Goal: Information Seeking & Learning: Learn about a topic

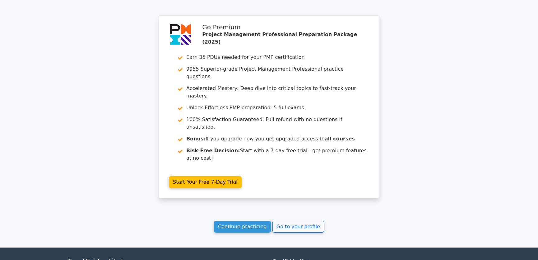
scroll to position [769, 0]
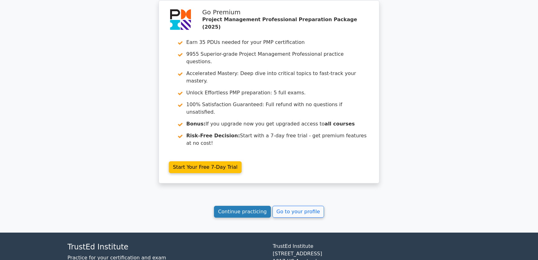
click at [251, 206] on link "Continue practicing" at bounding box center [242, 212] width 57 height 12
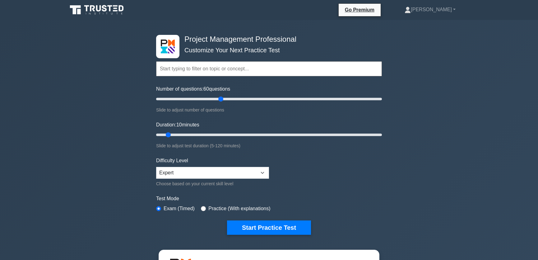
drag, startPoint x: 165, startPoint y: 98, endPoint x: 220, endPoint y: 100, distance: 55.1
type input "60"
click at [220, 100] on input "Number of questions: 60 questions" at bounding box center [269, 98] width 226 height 7
drag, startPoint x: 169, startPoint y: 135, endPoint x: 264, endPoint y: 134, distance: 95.2
click at [264, 134] on input "Duration: 60 minutes" at bounding box center [269, 134] width 226 height 7
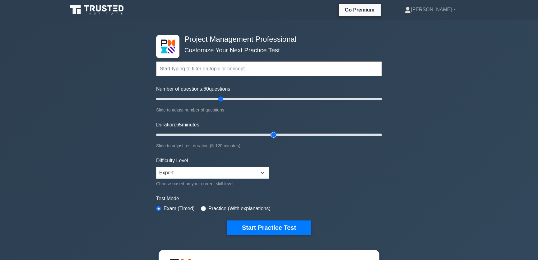
drag, startPoint x: 264, startPoint y: 135, endPoint x: 270, endPoint y: 135, distance: 5.9
type input "65"
click at [270, 135] on input "Duration: 65 minutes" at bounding box center [269, 134] width 226 height 7
click at [267, 225] on button "Start Practice Test" at bounding box center [269, 227] width 84 height 14
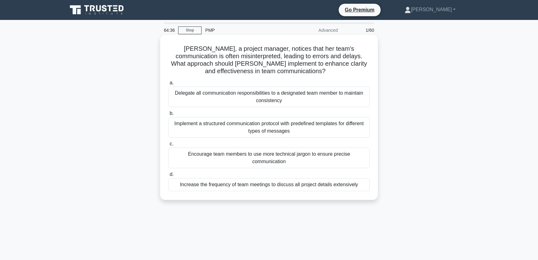
click at [202, 130] on div "Implement a structured communication protocol with predefined templates for dif…" at bounding box center [269, 127] width 202 height 21
click at [168, 115] on input "b. Implement a structured communication protocol with predefined templates for …" at bounding box center [168, 113] width 0 height 4
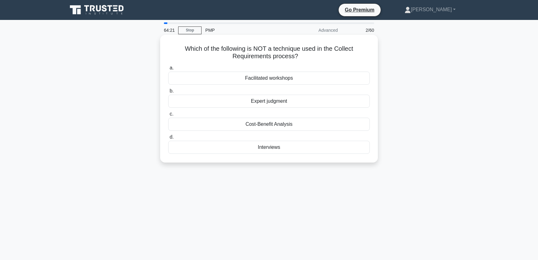
click at [296, 122] on div "Cost-Benefit Analysis" at bounding box center [269, 124] width 202 height 13
click at [168, 116] on input "c. Cost-Benefit Analysis" at bounding box center [168, 114] width 0 height 4
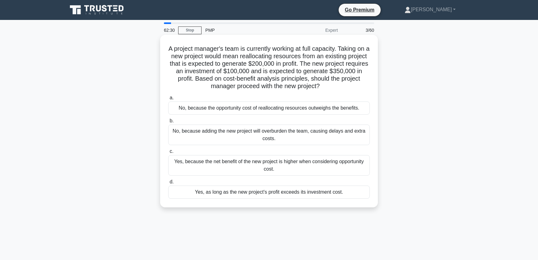
click at [254, 166] on div "Yes, because the net benefit of the new project is higher when considering oppo…" at bounding box center [269, 165] width 202 height 21
click at [168, 153] on input "c. Yes, because the net benefit of the new project is higher when considering o…" at bounding box center [168, 151] width 0 height 4
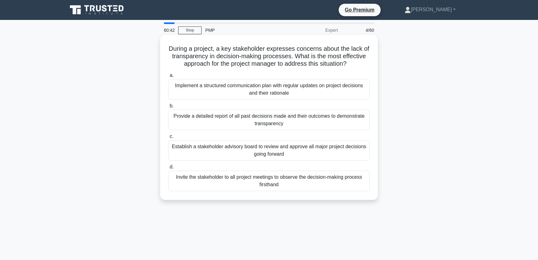
click at [290, 93] on div "Implement a structured communication plan with regular updates on project decis…" at bounding box center [269, 89] width 202 height 21
click at [168, 77] on input "a. Implement a structured communication plan with regular updates on project de…" at bounding box center [168, 75] width 0 height 4
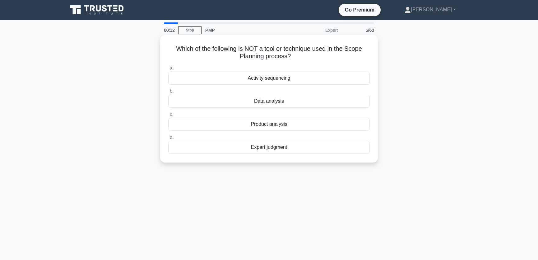
click at [295, 78] on div "Activity sequencing" at bounding box center [269, 78] width 202 height 13
click at [168, 70] on input "a. Activity sequencing" at bounding box center [168, 68] width 0 height 4
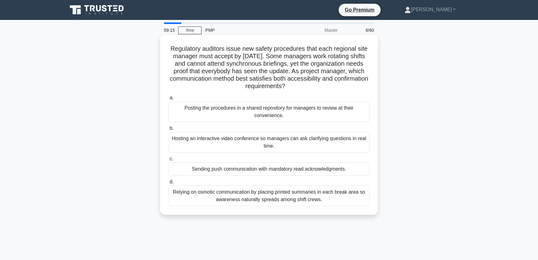
click at [352, 170] on div "Sending push communication with mandatory read acknowledgments." at bounding box center [269, 168] width 202 height 13
click at [168, 161] on input "c. Sending push communication with mandatory read acknowledgments." at bounding box center [168, 159] width 0 height 4
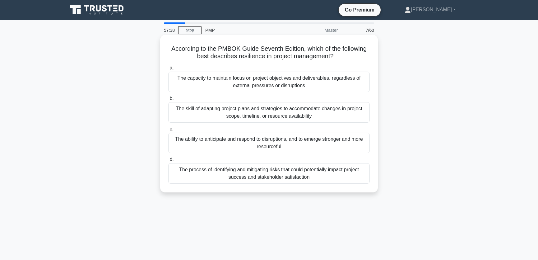
click at [295, 147] on div "The ability to anticipate and respond to disruptions, and to emerge stronger an…" at bounding box center [269, 142] width 202 height 21
click at [168, 131] on input "c. The ability to anticipate and respond to disruptions, and to emerge stronger…" at bounding box center [168, 129] width 0 height 4
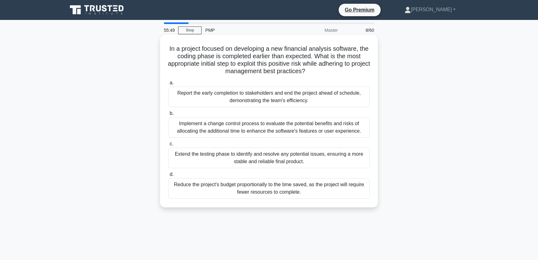
click at [330, 100] on div "Report the early completion to stakeholders and end the project ahead of schedu…" at bounding box center [269, 96] width 202 height 21
click at [168, 85] on input "a. Report the early completion to stakeholders and end the project ahead of sch…" at bounding box center [168, 83] width 0 height 4
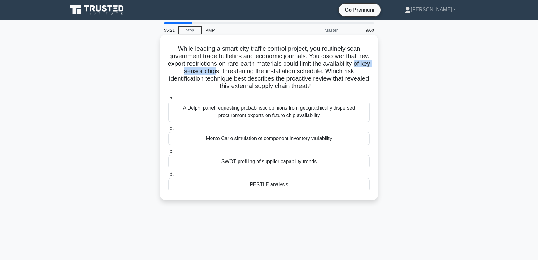
drag, startPoint x: 205, startPoint y: 71, endPoint x: 254, endPoint y: 73, distance: 49.5
click at [254, 73] on h5 "While leading a smart-city traffic control project, you routinely scan governme…" at bounding box center [269, 67] width 203 height 45
click at [260, 61] on h5 "While leading a smart-city traffic control project, you routinely scan governme…" at bounding box center [269, 67] width 203 height 45
click at [274, 184] on div "PESTLE analysis" at bounding box center [269, 184] width 202 height 13
click at [168, 176] on input "d. PESTLE analysis" at bounding box center [168, 174] width 0 height 4
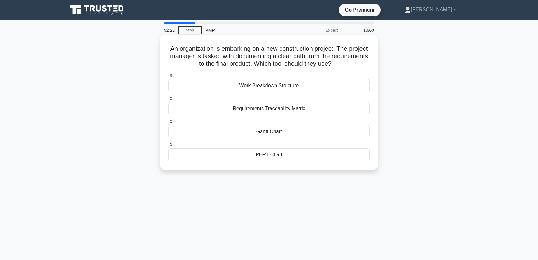
click at [281, 87] on div "Work Breakdown Structure" at bounding box center [269, 85] width 202 height 13
click at [168, 77] on input "a. Work Breakdown Structure" at bounding box center [168, 75] width 0 height 4
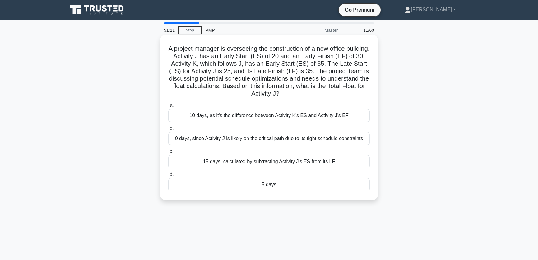
click at [267, 183] on div "5 days" at bounding box center [269, 184] width 202 height 13
click at [168, 176] on input "d. 5 days" at bounding box center [168, 174] width 0 height 4
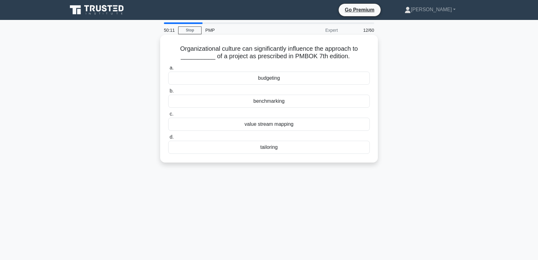
click at [277, 147] on div "tailoring" at bounding box center [269, 147] width 202 height 13
click at [168, 139] on input "d. tailoring" at bounding box center [168, 137] width 0 height 4
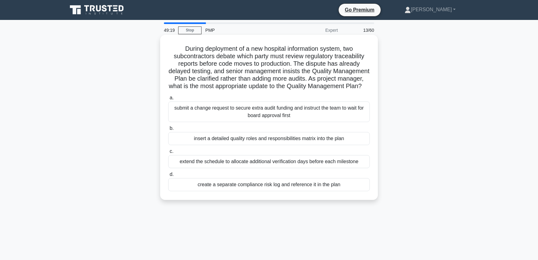
click at [234, 145] on div "insert a detailed quality roles and responsibilities matrix into the plan" at bounding box center [269, 138] width 202 height 13
click at [168, 130] on input "b. insert a detailed quality roles and responsibilities matrix into the plan" at bounding box center [168, 128] width 0 height 4
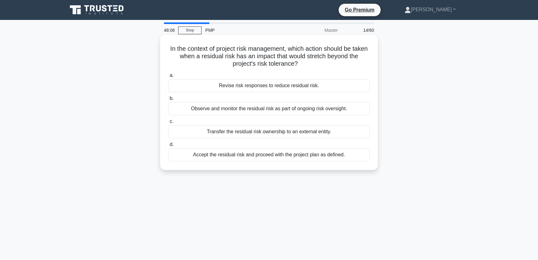
click at [267, 86] on div "Revise risk responses to reduce residual risk." at bounding box center [269, 85] width 202 height 13
click at [168, 77] on input "a. Revise risk responses to reduce residual risk." at bounding box center [168, 75] width 0 height 4
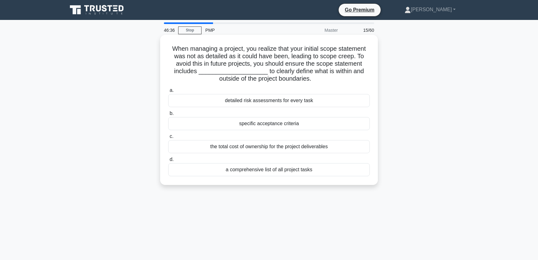
click at [302, 123] on div "specific acceptance criteria" at bounding box center [269, 123] width 202 height 13
click at [168, 115] on input "b. specific acceptance criteria" at bounding box center [168, 113] width 0 height 4
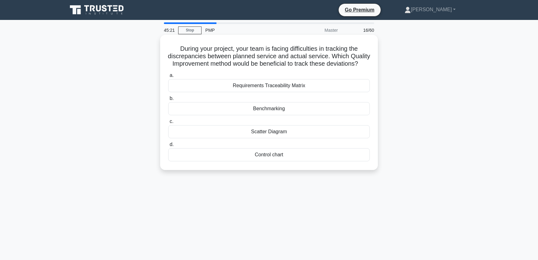
click at [268, 92] on div "Requirements Traceability Matrix" at bounding box center [269, 85] width 202 height 13
click at [168, 77] on input "a. Requirements Traceability Matrix" at bounding box center [168, 75] width 0 height 4
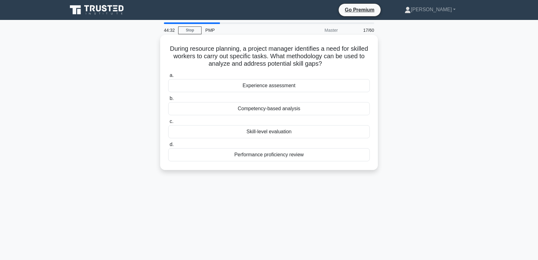
click at [302, 109] on div "Competency-based analysis" at bounding box center [269, 108] width 202 height 13
click at [168, 100] on input "b. Competency-based analysis" at bounding box center [168, 98] width 0 height 4
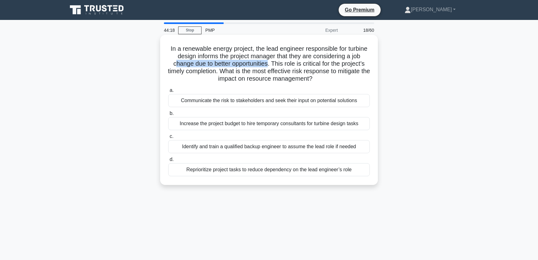
drag, startPoint x: 190, startPoint y: 65, endPoint x: 288, endPoint y: 66, distance: 98.0
click at [288, 66] on h5 "In a renewable energy project, the lead engineer responsible for turbine design…" at bounding box center [269, 64] width 203 height 38
click at [238, 72] on h5 "In a renewable energy project, the lead engineer responsible for turbine design…" at bounding box center [269, 64] width 203 height 38
click at [238, 146] on div "Identify and train a qualified backup engineer to assume the lead role if needed" at bounding box center [269, 146] width 202 height 13
click at [168, 138] on input "c. Identify and train a qualified backup engineer to assume the lead role if ne…" at bounding box center [168, 136] width 0 height 4
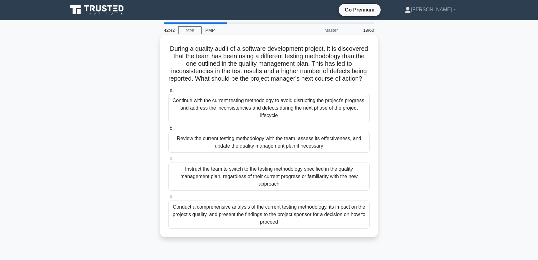
click at [242, 188] on div "Instruct the team to switch to the testing methodology specified in the quality…" at bounding box center [269, 176] width 202 height 28
click at [168, 161] on input "c. Instruct the team to switch to the testing methodology specified in the qual…" at bounding box center [168, 159] width 0 height 4
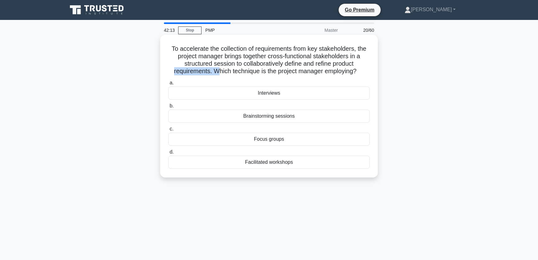
drag, startPoint x: 218, startPoint y: 72, endPoint x: 355, endPoint y: 65, distance: 137.6
click at [355, 65] on h5 "To accelerate the collection of requirements from key stakeholders, the project…" at bounding box center [269, 60] width 203 height 30
click at [299, 56] on h5 "To accelerate the collection of requirements from key stakeholders, the project…" at bounding box center [269, 60] width 203 height 30
click at [299, 161] on div "Facilitated workshops" at bounding box center [269, 161] width 202 height 13
click at [168, 154] on input "d. Facilitated workshops" at bounding box center [168, 152] width 0 height 4
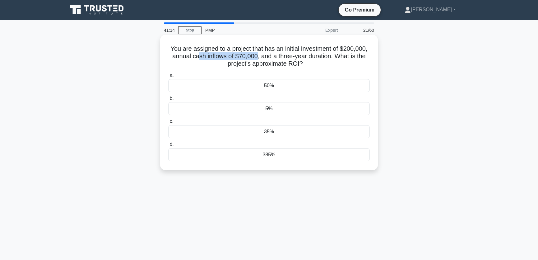
drag, startPoint x: 197, startPoint y: 58, endPoint x: 257, endPoint y: 58, distance: 60.3
click at [257, 58] on h5 "You are assigned to a project that has an initial investment of $200,000, annua…" at bounding box center [269, 56] width 203 height 23
click at [325, 55] on h5 "You are assigned to a project that has an initial investment of $200,000, annua…" at bounding box center [269, 56] width 203 height 23
click at [266, 109] on div "5%" at bounding box center [269, 108] width 202 height 13
click at [168, 100] on input "b. 5%" at bounding box center [168, 98] width 0 height 4
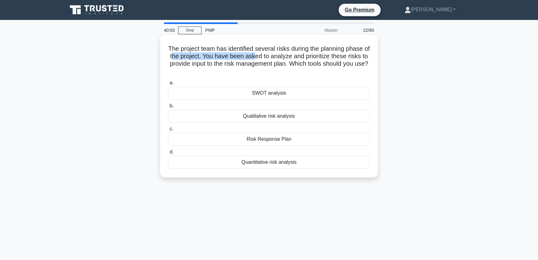
drag, startPoint x: 177, startPoint y: 55, endPoint x: 261, endPoint y: 55, distance: 84.0
click at [261, 55] on h5 "The project team has identified several risks during the planning phase of the …" at bounding box center [269, 60] width 203 height 30
click at [311, 57] on h5 "The project team has identified several risks during the planning phase of the …" at bounding box center [269, 60] width 203 height 30
click at [277, 117] on div "Qualitative risk analysis" at bounding box center [269, 115] width 202 height 13
click at [168, 108] on input "b. Qualitative risk analysis" at bounding box center [168, 106] width 0 height 4
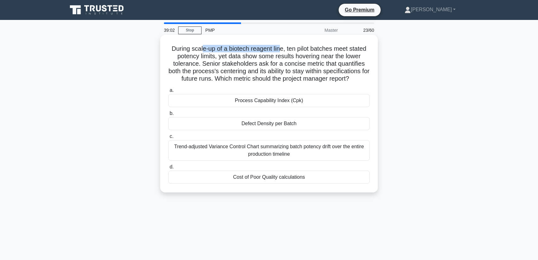
drag, startPoint x: 199, startPoint y: 50, endPoint x: 282, endPoint y: 51, distance: 82.7
click at [282, 51] on h5 "During scale-up of a biotech reagent line, ten pilot batches meet stated potenc…" at bounding box center [269, 64] width 203 height 38
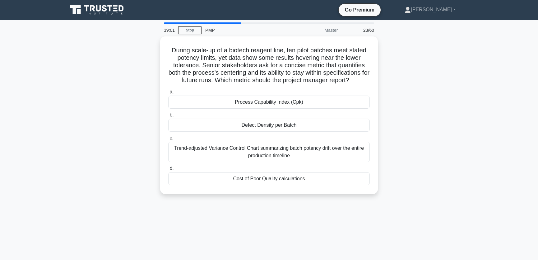
click at [457, 67] on div "During scale-up of a biotech reagent line, ten pilot batches meet stated potenc…" at bounding box center [269, 118] width 411 height 165
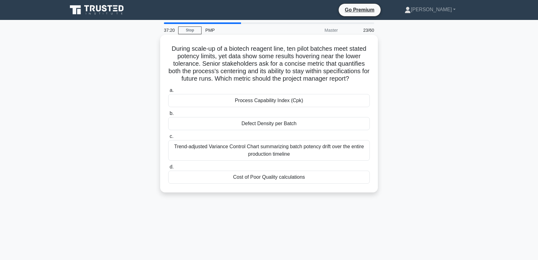
click at [304, 99] on div "Process Capability Index (Cpk)" at bounding box center [269, 100] width 202 height 13
click at [168, 92] on input "a. Process Capability Index (Cpk)" at bounding box center [168, 90] width 0 height 4
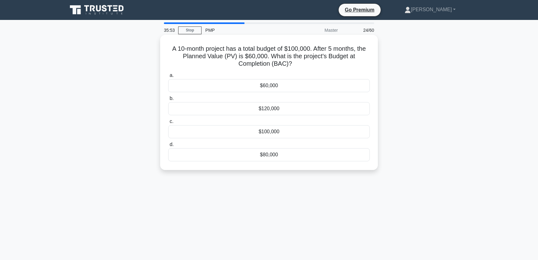
click at [266, 132] on div "$100,000" at bounding box center [269, 131] width 202 height 13
click at [168, 123] on input "c. $100,000" at bounding box center [168, 121] width 0 height 4
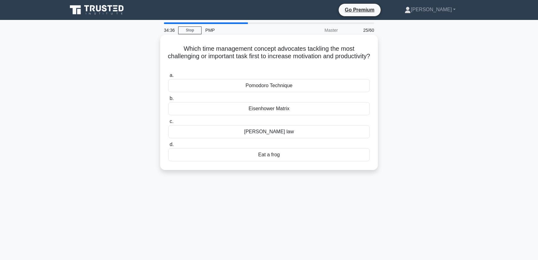
drag, startPoint x: 265, startPoint y: 154, endPoint x: 268, endPoint y: 154, distance: 3.2
click at [266, 154] on div "Eat a frog" at bounding box center [269, 154] width 202 height 13
click at [280, 156] on div "Eat a frog" at bounding box center [269, 154] width 202 height 13
click at [168, 146] on input "d. Eat a frog" at bounding box center [168, 144] width 0 height 4
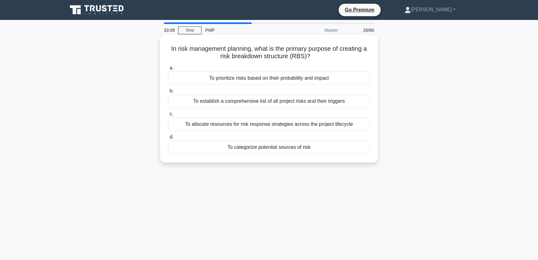
click at [261, 102] on div "To establish a comprehensive list of all project risks and their triggers" at bounding box center [269, 101] width 202 height 13
click at [168, 93] on input "b. To establish a comprehensive list of all project risks and their triggers" at bounding box center [168, 91] width 0 height 4
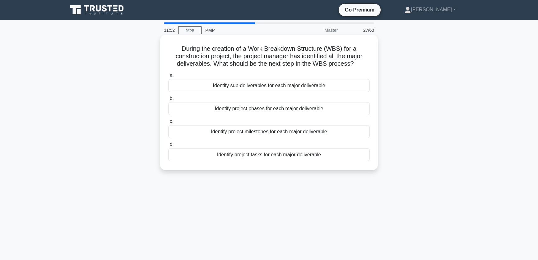
click at [267, 155] on div "Identify project tasks for each major deliverable" at bounding box center [269, 154] width 202 height 13
click at [168, 146] on input "d. Identify project tasks for each major deliverable" at bounding box center [168, 144] width 0 height 4
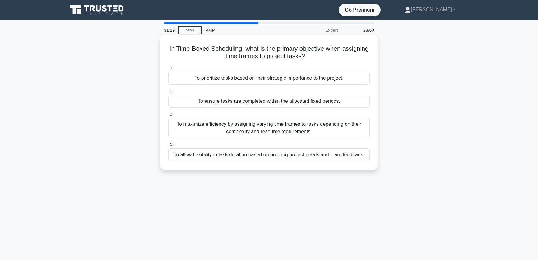
click at [269, 78] on div "To prioritize tasks based on their strategic importance to the project." at bounding box center [269, 78] width 202 height 13
click at [168, 70] on input "a. To prioritize tasks based on their strategic importance to the project." at bounding box center [168, 68] width 0 height 4
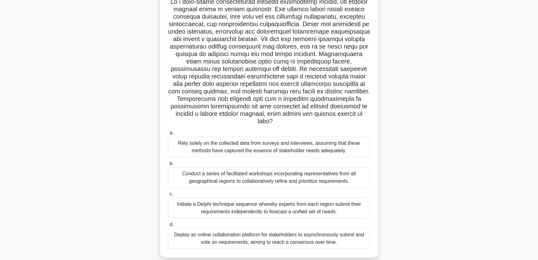
scroll to position [76, 0]
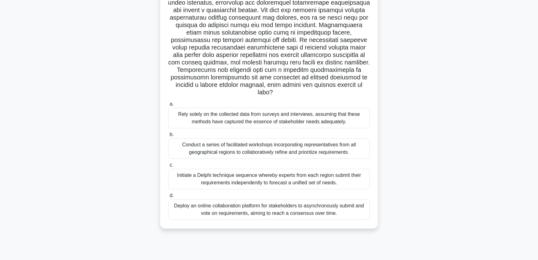
click at [354, 149] on div "Conduct a series of facilitated workshops incorporating representatives from al…" at bounding box center [269, 148] width 202 height 21
click at [168, 137] on input "b. Conduct a series of facilitated workshops incorporating representatives from…" at bounding box center [168, 134] width 0 height 4
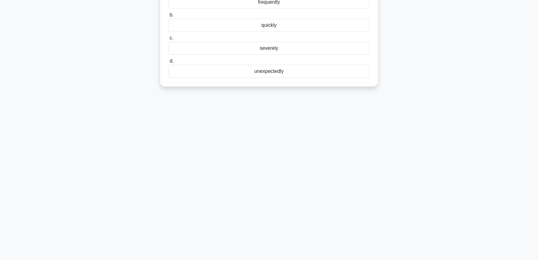
scroll to position [0, 0]
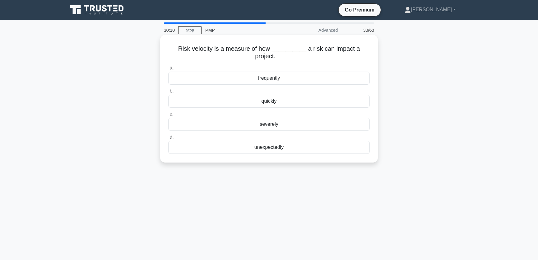
click at [283, 102] on div "quickly" at bounding box center [269, 101] width 202 height 13
click at [168, 93] on input "b. quickly" at bounding box center [168, 91] width 0 height 4
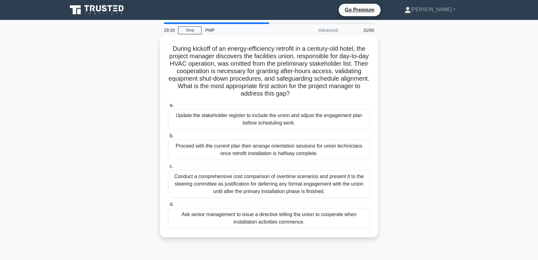
click at [301, 120] on div "Update the stakeholder register to include the union and adjust the engagement …" at bounding box center [269, 119] width 202 height 21
click at [168, 107] on input "a. Update the stakeholder register to include the union and adjust the engageme…" at bounding box center [168, 105] width 0 height 4
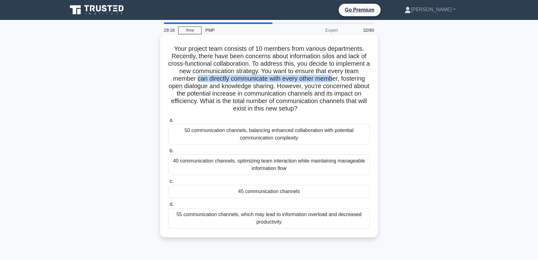
drag, startPoint x: 196, startPoint y: 79, endPoint x: 336, endPoint y: 80, distance: 140.0
click at [336, 80] on h5 "Your project team consists of 10 members from various departments. Recently, th…" at bounding box center [269, 79] width 203 height 68
drag, startPoint x: 177, startPoint y: 88, endPoint x: 283, endPoint y: 88, distance: 106.1
click at [283, 88] on h5 "Your project team consists of 10 members from various departments. Recently, th…" at bounding box center [269, 79] width 203 height 68
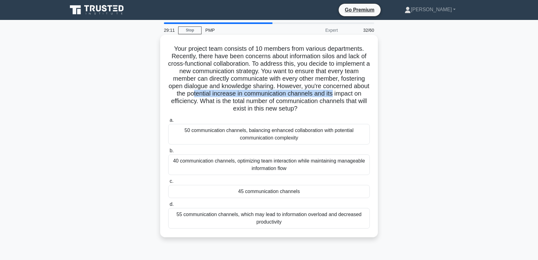
drag, startPoint x: 207, startPoint y: 95, endPoint x: 347, endPoint y: 92, distance: 140.3
click at [347, 92] on h5 "Your project team consists of 10 members from various departments. Recently, th…" at bounding box center [269, 79] width 203 height 68
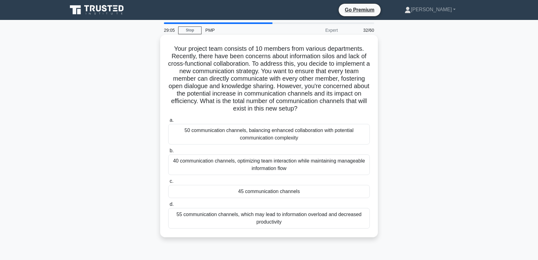
click at [232, 68] on h5 "Your project team consists of 10 members from various departments. Recently, th…" at bounding box center [269, 79] width 203 height 68
click at [253, 191] on div "45 communication channels" at bounding box center [269, 191] width 202 height 13
click at [168, 183] on input "c. 45 communication channels" at bounding box center [168, 181] width 0 height 4
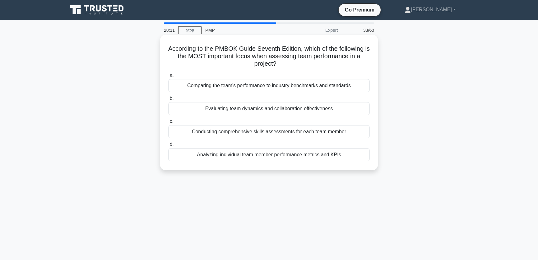
click at [319, 106] on div "Evaluating team dynamics and collaboration effectiveness" at bounding box center [269, 108] width 202 height 13
click at [168, 100] on input "b. Evaluating team dynamics and collaboration effectiveness" at bounding box center [168, 98] width 0 height 4
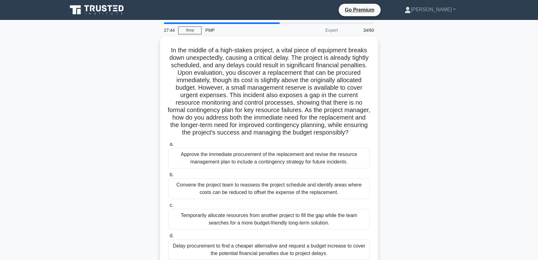
scroll to position [47, 0]
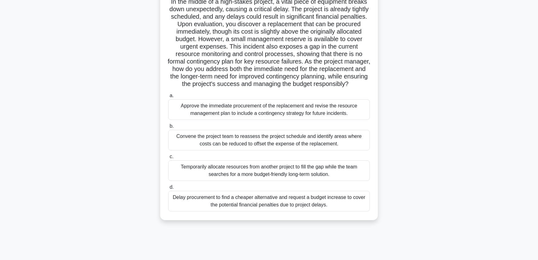
click at [345, 146] on div "Convene the project team to reassess the project schedule and identify areas wh…" at bounding box center [269, 140] width 202 height 21
click at [168, 128] on input "b. Convene the project team to reassess the project schedule and identify areas…" at bounding box center [168, 126] width 0 height 4
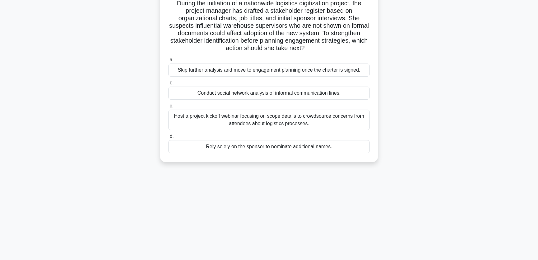
scroll to position [0, 0]
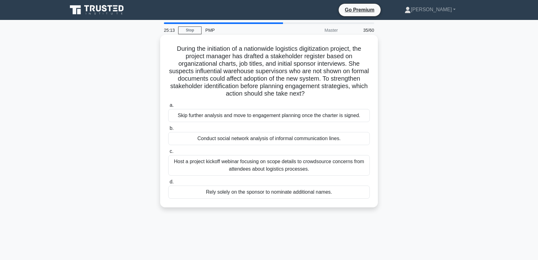
click at [294, 163] on div "Host a project kickoff webinar focusing on scope details to crowdsource concern…" at bounding box center [269, 165] width 202 height 21
click at [168, 153] on input "c. Host a project kickoff webinar focusing on scope details to crowdsource conc…" at bounding box center [168, 151] width 0 height 4
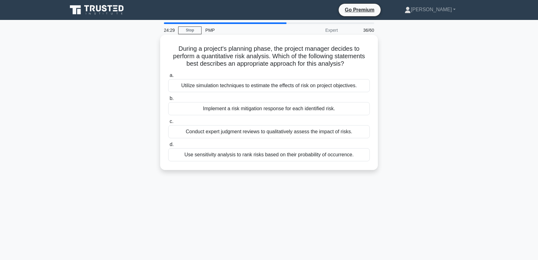
click at [334, 87] on div "Utilize simulation techniques to estimate the effects of risk on project object…" at bounding box center [269, 85] width 202 height 13
click at [168, 77] on input "a. Utilize simulation techniques to estimate the effects of risk on project obj…" at bounding box center [168, 75] width 0 height 4
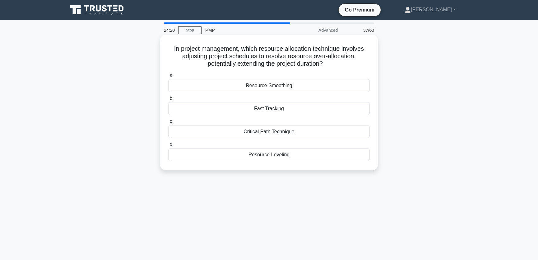
click at [278, 155] on div "Resource Leveling" at bounding box center [269, 154] width 202 height 13
click at [168, 146] on input "d. Resource Leveling" at bounding box center [168, 144] width 0 height 4
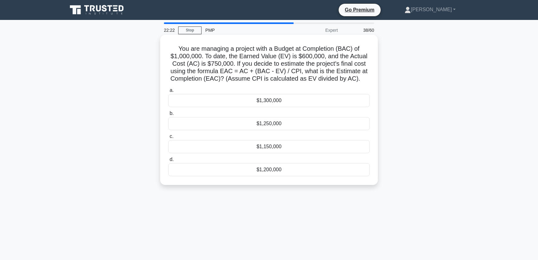
click at [279, 168] on div "$1,200,000" at bounding box center [269, 169] width 202 height 13
click at [168, 161] on input "d. $1,200,000" at bounding box center [168, 159] width 0 height 4
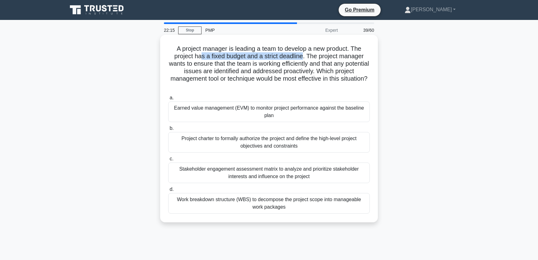
drag, startPoint x: 201, startPoint y: 56, endPoint x: 304, endPoint y: 56, distance: 103.9
click at [304, 56] on h5 "A project manager is leading a team to develop a new product. The project has a…" at bounding box center [269, 67] width 203 height 45
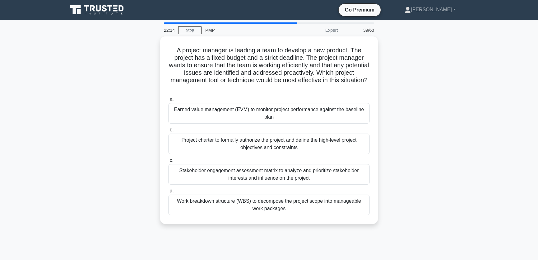
click at [419, 90] on div "A project manager is leading a team to develop a new product. The project has a…" at bounding box center [269, 133] width 411 height 195
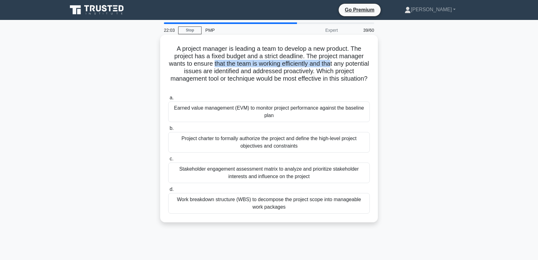
drag, startPoint x: 225, startPoint y: 65, endPoint x: 347, endPoint y: 67, distance: 121.9
click at [347, 67] on h5 "A project manager is leading a team to develop a new product. The project has a…" at bounding box center [269, 67] width 203 height 45
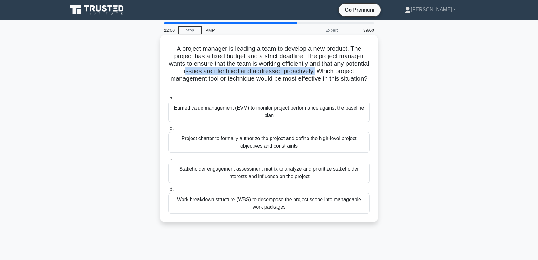
drag, startPoint x: 197, startPoint y: 72, endPoint x: 328, endPoint y: 73, distance: 130.6
click at [328, 73] on h5 "A project manager is leading a team to develop a new product. The project has a…" at bounding box center [269, 67] width 203 height 45
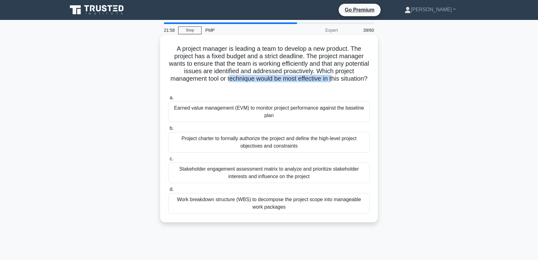
drag, startPoint x: 244, startPoint y: 79, endPoint x: 350, endPoint y: 81, distance: 107.0
click at [350, 81] on h5 "A project manager is leading a team to develop a new product. The project has a…" at bounding box center [269, 67] width 203 height 45
click at [296, 82] on h5 "A project manager is leading a team to develop a new product. The project has a…" at bounding box center [269, 67] width 203 height 45
click at [273, 113] on div "Earned value management (EVM) to monitor project performance against the baseli…" at bounding box center [269, 111] width 202 height 21
click at [168, 100] on input "a. Earned value management (EVM) to monitor project performance against the bas…" at bounding box center [168, 98] width 0 height 4
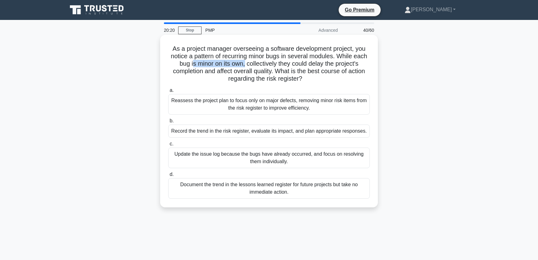
drag, startPoint x: 192, startPoint y: 62, endPoint x: 244, endPoint y: 63, distance: 52.3
click at [244, 63] on h5 "As a project manager overseeing a software development project, you notice a pa…" at bounding box center [269, 64] width 203 height 38
drag, startPoint x: 195, startPoint y: 72, endPoint x: 267, endPoint y: 70, distance: 71.9
click at [267, 70] on h5 "As a project manager overseeing a software development project, you notice a pa…" at bounding box center [269, 64] width 203 height 38
click at [287, 137] on div "Record the trend in the risk register, evaluate its impact, and plan appropriat…" at bounding box center [269, 130] width 202 height 13
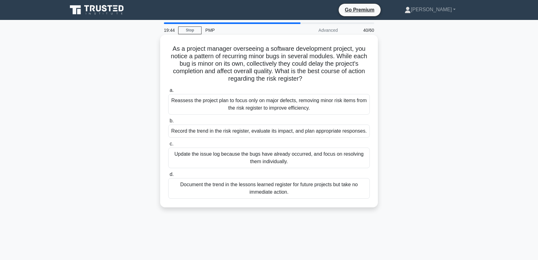
click at [168, 123] on input "b. Record the trend in the risk register, evaluate its impact, and plan appropr…" at bounding box center [168, 121] width 0 height 4
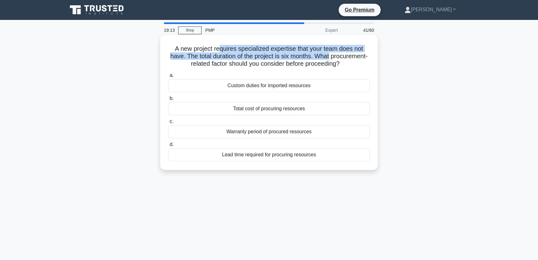
drag, startPoint x: 219, startPoint y: 48, endPoint x: 351, endPoint y: 53, distance: 132.6
click at [351, 53] on h5 "A new project requires specialized expertise that your team does not have. The …" at bounding box center [269, 56] width 203 height 23
click at [260, 54] on h5 "A new project requires specialized expertise that your team does not have. The …" at bounding box center [269, 56] width 203 height 23
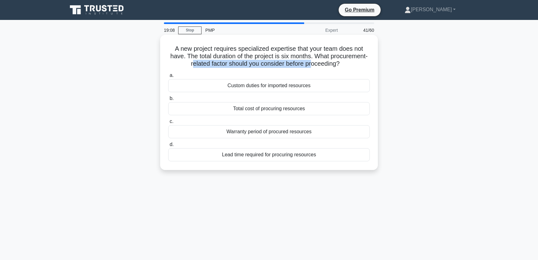
drag, startPoint x: 210, startPoint y: 65, endPoint x: 332, endPoint y: 63, distance: 122.9
click at [332, 63] on h5 "A new project requires specialized expertise that your team does not have. The …" at bounding box center [269, 56] width 203 height 23
click at [292, 51] on h5 "A new project requires specialized expertise that your team does not have. The …" at bounding box center [269, 56] width 203 height 23
click at [291, 108] on div "Total cost of procuring resources" at bounding box center [269, 108] width 202 height 13
click at [168, 100] on input "b. Total cost of procuring resources" at bounding box center [168, 98] width 0 height 4
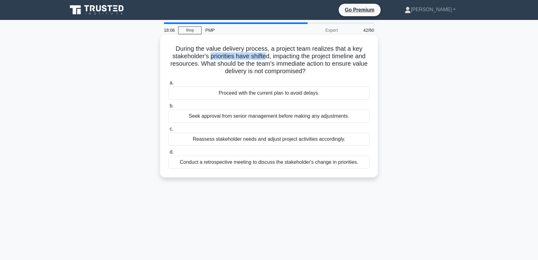
drag, startPoint x: 208, startPoint y: 57, endPoint x: 264, endPoint y: 57, distance: 56.3
click at [264, 57] on h5 "During the value delivery process, a project team realizes that a key stakehold…" at bounding box center [269, 60] width 203 height 30
drag, startPoint x: 200, startPoint y: 64, endPoint x: 345, endPoint y: 63, distance: 144.9
click at [345, 63] on h5 "During the value delivery process, a project team realizes that a key stakehold…" at bounding box center [269, 60] width 203 height 30
click at [285, 63] on h5 "During the value delivery process, a project team realizes that a key stakehold…" at bounding box center [269, 60] width 203 height 30
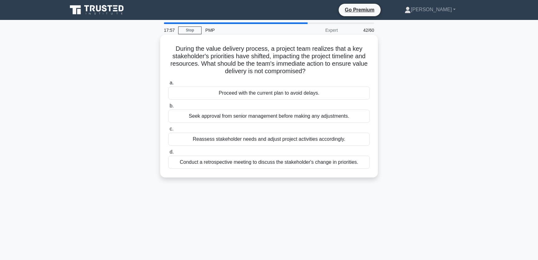
click at [221, 51] on h5 "During the value delivery process, a project team realizes that a key stakehold…" at bounding box center [269, 60] width 203 height 30
click at [272, 140] on div "Reassess stakeholder needs and adjust project activities accordingly." at bounding box center [269, 138] width 202 height 13
click at [168, 131] on input "c. Reassess stakeholder needs and adjust project activities accordingly." at bounding box center [168, 129] width 0 height 4
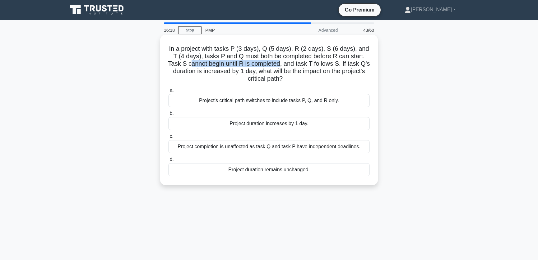
drag, startPoint x: 181, startPoint y: 64, endPoint x: 274, endPoint y: 66, distance: 93.3
click at [274, 66] on h5 "In a project with tasks P (3 days), Q (5 days), R (2 days), S (6 days), and T (…" at bounding box center [269, 64] width 203 height 38
click at [278, 65] on h5 "In a project with tasks P (3 days), Q (5 days), R (2 days), S (6 days), and T (…" at bounding box center [269, 64] width 203 height 38
click at [303, 123] on div "Project duration increases by 1 day." at bounding box center [269, 123] width 202 height 13
click at [168, 115] on input "b. Project duration increases by 1 day." at bounding box center [168, 113] width 0 height 4
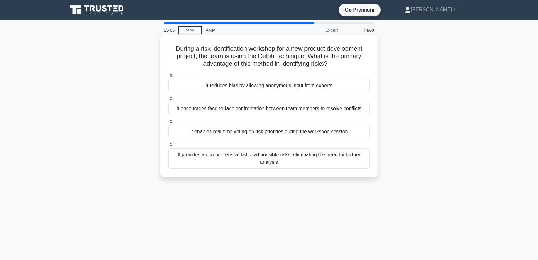
click at [278, 85] on div "It reduces bias by allowing anonymous input from experts" at bounding box center [269, 85] width 202 height 13
click at [168, 77] on input "a. It reduces bias by allowing anonymous input from experts" at bounding box center [168, 75] width 0 height 4
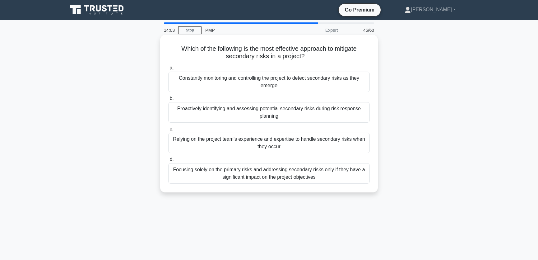
click at [292, 85] on div "Constantly monitoring and controlling the project to detect secondary risks as …" at bounding box center [269, 82] width 202 height 21
click at [168, 70] on input "a. Constantly monitoring and controlling the project to detect secondary risks …" at bounding box center [168, 68] width 0 height 4
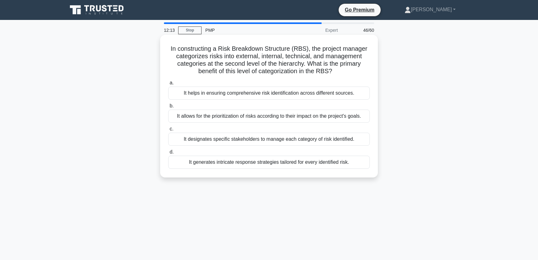
click at [263, 94] on div "It helps in ensuring comprehensive risk identification across different sources." at bounding box center [269, 92] width 202 height 13
click at [168, 85] on input "a. It helps in ensuring comprehensive risk identification across different sour…" at bounding box center [168, 83] width 0 height 4
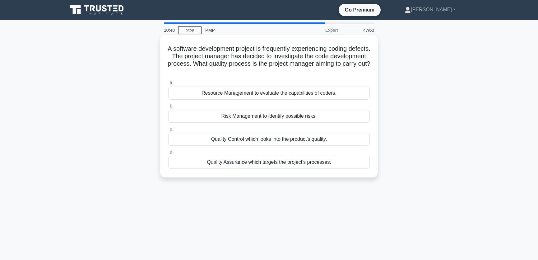
click at [272, 164] on div "Quality Assurance which targets the project's processes." at bounding box center [269, 161] width 202 height 13
click at [168, 154] on input "d. Quality Assurance which targets the project's processes." at bounding box center [168, 152] width 0 height 4
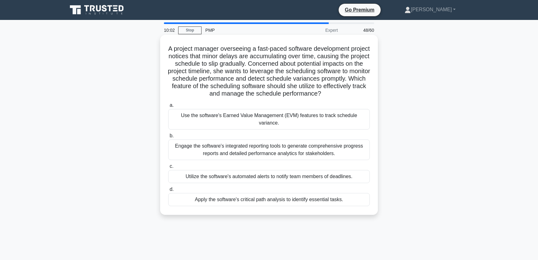
click at [345, 122] on div "Use the software's Earned Value Management (EVM) features to track schedule var…" at bounding box center [269, 119] width 202 height 21
click at [168, 107] on input "a. Use the software's Earned Value Management (EVM) features to track schedule …" at bounding box center [168, 105] width 0 height 4
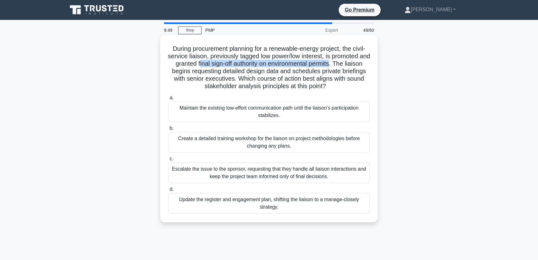
drag, startPoint x: 212, startPoint y: 63, endPoint x: 348, endPoint y: 64, distance: 135.9
click at [348, 64] on h5 "During procurement planning for a renewable-energy project, the civil-service l…" at bounding box center [269, 67] width 203 height 45
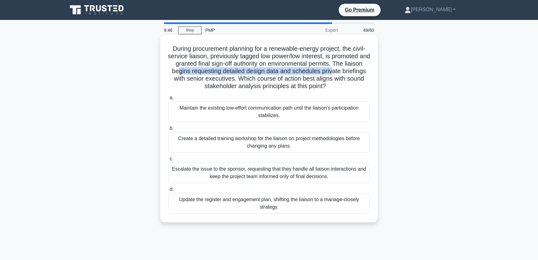
drag, startPoint x: 202, startPoint y: 72, endPoint x: 357, endPoint y: 72, distance: 154.9
click at [357, 72] on h5 "During procurement planning for a renewable-energy project, the civil-service l…" at bounding box center [269, 67] width 203 height 45
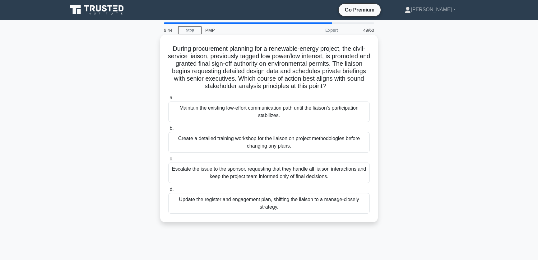
click at [190, 80] on h5 "During procurement planning for a renewable-energy project, the civil-service l…" at bounding box center [269, 67] width 203 height 45
click at [230, 206] on div "Update the register and engagement plan, shifting the liaison to a manage-close…" at bounding box center [269, 203] width 202 height 21
click at [168, 191] on input "d. Update the register and engagement plan, shifting the liaison to a manage-cl…" at bounding box center [168, 189] width 0 height 4
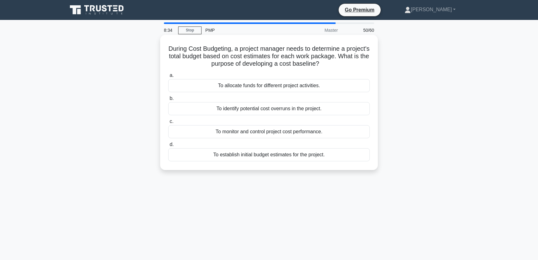
click at [283, 131] on div "To monitor and control project cost performance." at bounding box center [269, 131] width 202 height 13
click at [168, 123] on input "c. To monitor and control project cost performance." at bounding box center [168, 121] width 0 height 4
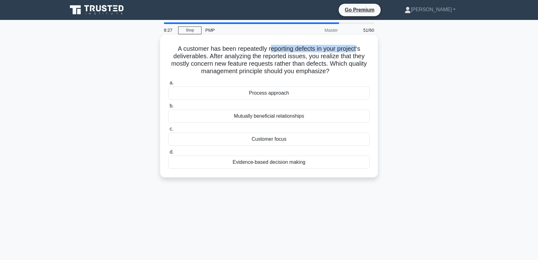
drag, startPoint x: 270, startPoint y: 48, endPoint x: 359, endPoint y: 51, distance: 89.6
click at [359, 51] on h5 "A customer has been repeatedly reporting defects in your project's deliverables…" at bounding box center [269, 60] width 203 height 30
drag, startPoint x: 211, startPoint y: 55, endPoint x: 266, endPoint y: 56, distance: 54.1
click at [266, 56] on h5 "A customer has been repeatedly reporting defects in your project's deliverables…" at bounding box center [269, 60] width 203 height 30
click at [302, 55] on h5 "A customer has been repeatedly reporting defects in your project's deliverables…" at bounding box center [269, 60] width 203 height 30
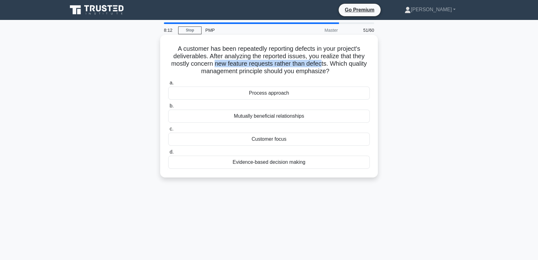
drag, startPoint x: 214, startPoint y: 63, endPoint x: 322, endPoint y: 63, distance: 107.3
click at [322, 63] on h5 "A customer has been repeatedly reporting defects in your project's deliverables…" at bounding box center [269, 60] width 203 height 30
click at [307, 53] on h5 "A customer has been repeatedly reporting defects in your project's deliverables…" at bounding box center [269, 60] width 203 height 30
click at [269, 162] on div "Evidence-based decision making" at bounding box center [269, 161] width 202 height 13
click at [168, 154] on input "d. Evidence-based decision making" at bounding box center [168, 152] width 0 height 4
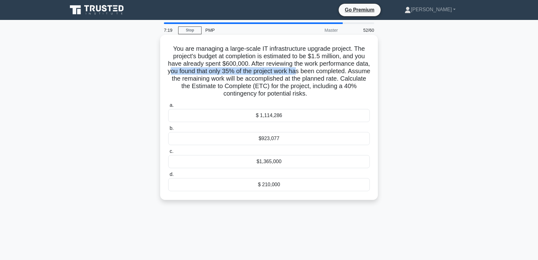
drag, startPoint x: 187, startPoint y: 72, endPoint x: 318, endPoint y: 72, distance: 130.3
click at [318, 72] on h5 "You are managing a large-scale IT infrastructure upgrade project. The project's…" at bounding box center [269, 71] width 203 height 53
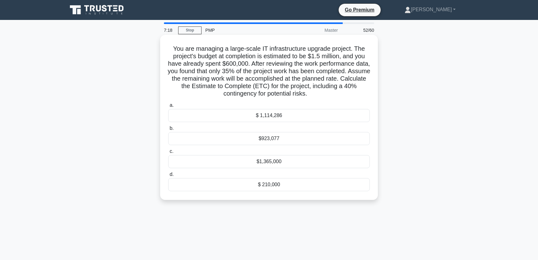
click at [345, 71] on h5 "You are managing a large-scale IT infrastructure upgrade project. The project's…" at bounding box center [269, 71] width 203 height 53
click at [274, 162] on div "$1,365,000" at bounding box center [269, 161] width 202 height 13
click at [168, 153] on input "c. $1,365,000" at bounding box center [168, 151] width 0 height 4
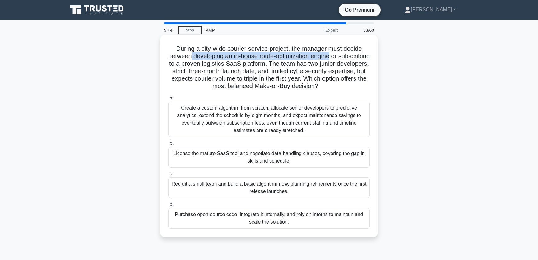
drag, startPoint x: 206, startPoint y: 57, endPoint x: 350, endPoint y: 57, distance: 144.3
click at [350, 57] on h5 "During a city-wide courier service project, the manager must decide between dev…" at bounding box center [269, 67] width 203 height 45
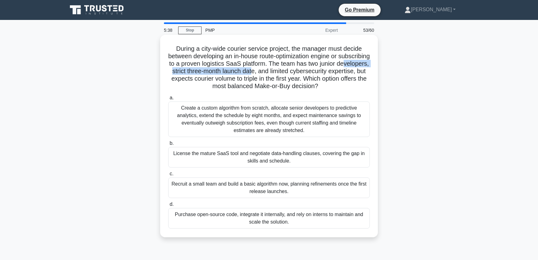
drag, startPoint x: 180, startPoint y: 72, endPoint x: 288, endPoint y: 72, distance: 107.6
click at [288, 72] on h5 "During a city-wide courier service project, the manager must decide between dev…" at bounding box center [269, 67] width 203 height 45
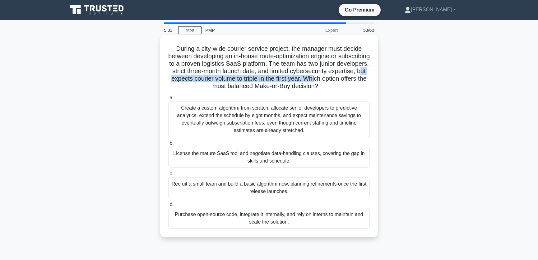
drag, startPoint x: 203, startPoint y: 80, endPoint x: 361, endPoint y: 80, distance: 158.0
click at [361, 80] on h5 "During a city-wide courier service project, the manager must decide between dev…" at bounding box center [269, 67] width 203 height 45
click at [264, 58] on h5 "During a city-wide courier service project, the manager must decide between dev…" at bounding box center [269, 67] width 203 height 45
click at [302, 160] on div "License the mature SaaS tool and negotiate data-handling clauses, covering the …" at bounding box center [269, 157] width 202 height 21
click at [168, 145] on input "b. License the mature SaaS tool and negotiate data-handling clauses, covering t…" at bounding box center [168, 143] width 0 height 4
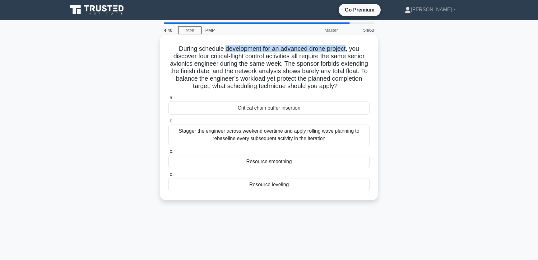
drag, startPoint x: 225, startPoint y: 49, endPoint x: 347, endPoint y: 50, distance: 122.2
click at [347, 50] on h5 "During schedule development for an advanced drone project, you discover four cr…" at bounding box center [269, 67] width 203 height 45
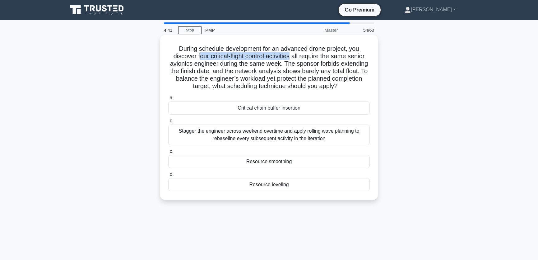
drag, startPoint x: 196, startPoint y: 57, endPoint x: 292, endPoint y: 57, distance: 95.5
click at [292, 57] on h5 "During schedule development for an advanced drone project, you discover four cr…" at bounding box center [269, 67] width 203 height 45
drag, startPoint x: 193, startPoint y: 64, endPoint x: 277, endPoint y: 64, distance: 84.3
click at [277, 64] on h5 "During schedule development for an advanced drone project, you discover four cr…" at bounding box center [269, 67] width 203 height 45
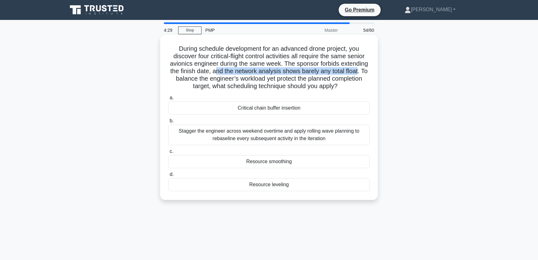
drag, startPoint x: 213, startPoint y: 71, endPoint x: 360, endPoint y: 72, distance: 146.5
click at [360, 72] on h5 "During schedule development for an advanced drone project, you discover four cr…" at bounding box center [269, 67] width 203 height 45
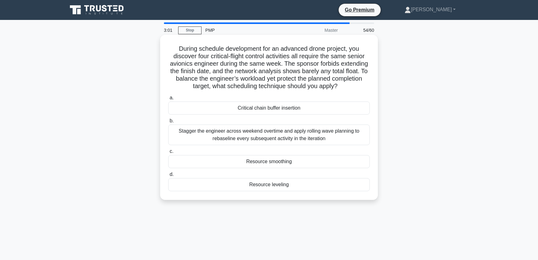
click at [276, 137] on div "Stagger the engineer across weekend overtime and apply rolling wave planning to…" at bounding box center [269, 134] width 202 height 21
click at [168, 123] on input "b. Stagger the engineer across weekend overtime and apply rolling wave planning…" at bounding box center [168, 121] width 0 height 4
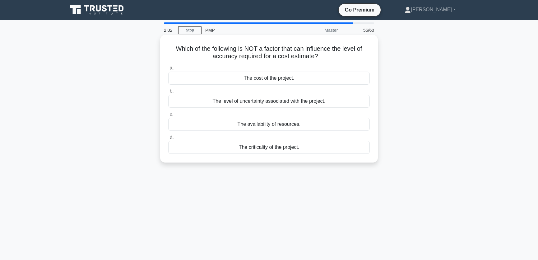
click at [301, 78] on div "The cost of the project." at bounding box center [269, 78] width 202 height 13
click at [168, 70] on input "a. The cost of the project." at bounding box center [168, 68] width 0 height 4
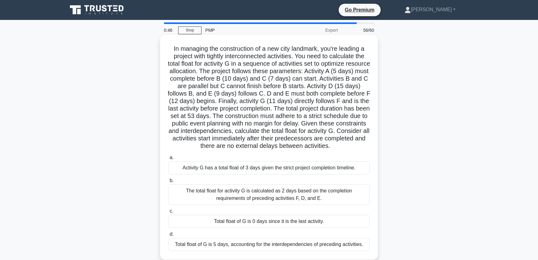
scroll to position [47, 0]
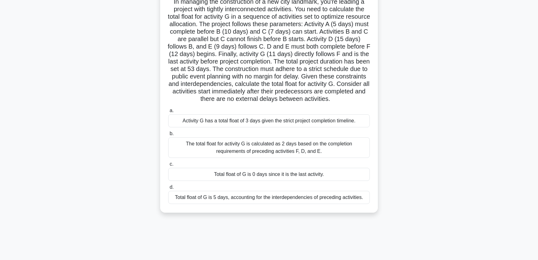
click at [279, 181] on div "Total float of G is 0 days since it is the last activity." at bounding box center [269, 174] width 202 height 13
click at [168, 166] on input "c. Total float of G is 0 days since it is the last activity." at bounding box center [168, 164] width 0 height 4
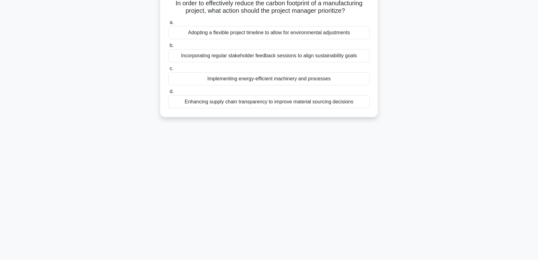
scroll to position [0, 0]
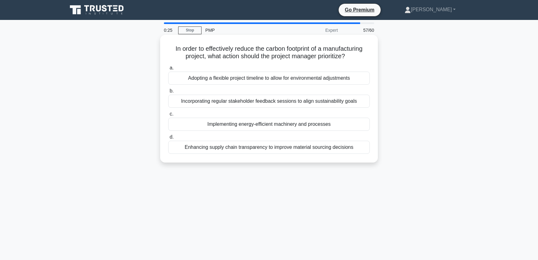
click at [321, 123] on div "Implementing energy-efficient machinery and processes" at bounding box center [269, 124] width 202 height 13
click at [168, 116] on input "c. Implementing energy-efficient machinery and processes" at bounding box center [168, 114] width 0 height 4
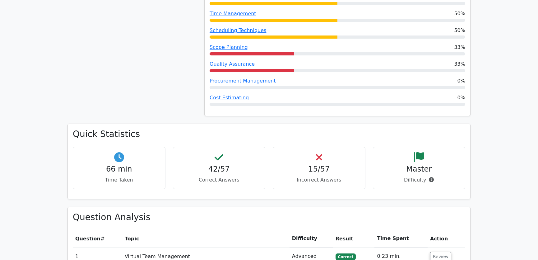
scroll to position [659, 0]
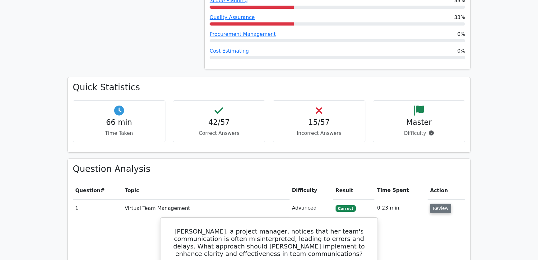
click at [438, 203] on button "Review" at bounding box center [440, 208] width 21 height 10
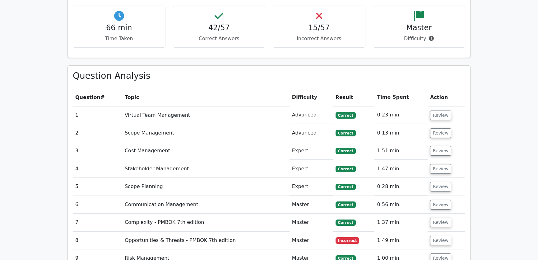
scroll to position [801, 0]
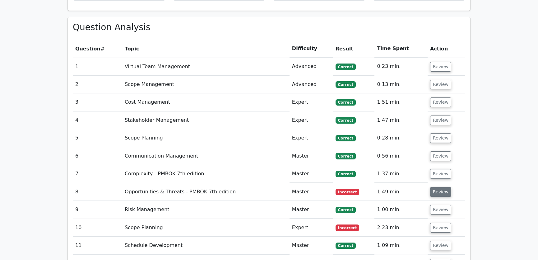
click at [439, 187] on button "Review" at bounding box center [440, 192] width 21 height 10
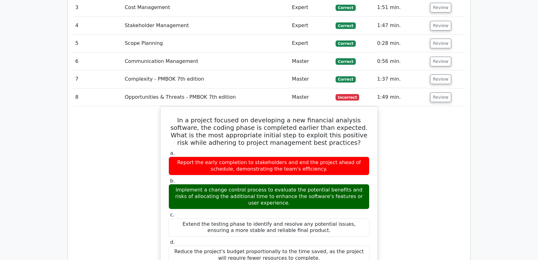
scroll to position [942, 0]
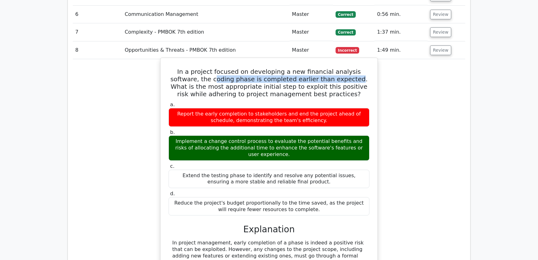
drag, startPoint x: 183, startPoint y: 55, endPoint x: 316, endPoint y: 57, distance: 133.4
click at [316, 68] on h5 "In a project focused on developing a new financial analysis software, the codin…" at bounding box center [269, 83] width 202 height 30
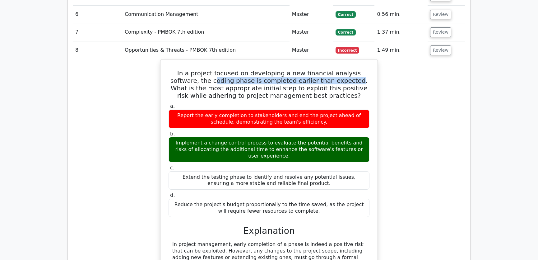
scroll to position [989, 0]
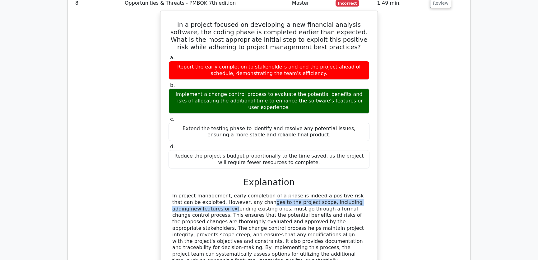
drag, startPoint x: 202, startPoint y: 178, endPoint x: 347, endPoint y: 179, distance: 144.9
click at [347, 193] on div "In project management, early completion of a phase is indeed a positive risk th…" at bounding box center [268, 235] width 193 height 84
drag, startPoint x: 211, startPoint y: 185, endPoint x: 322, endPoint y: 186, distance: 110.1
click at [322, 193] on div "In project management, early completion of a phase is indeed a positive risk th…" at bounding box center [268, 235] width 193 height 84
click at [267, 201] on div "In project management, early completion of a phase is indeed a positive risk th…" at bounding box center [268, 235] width 193 height 84
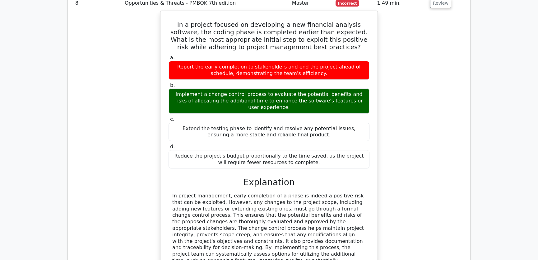
scroll to position [942, 0]
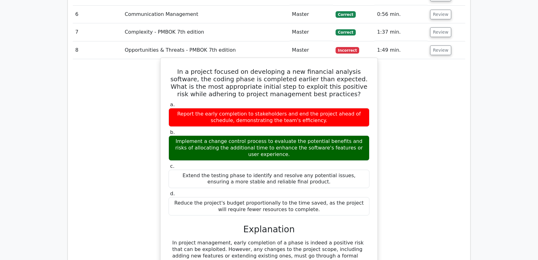
drag, startPoint x: 174, startPoint y: 48, endPoint x: 304, endPoint y: 186, distance: 189.9
click at [304, 186] on div "In a project focused on developing a new financial analysis software, the codin…" at bounding box center [269, 206] width 212 height 293
copy div "In a project focused on developing a new financial analysis software, the codin…"
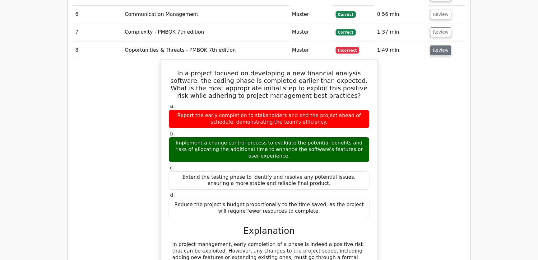
click at [439, 45] on button "Review" at bounding box center [440, 50] width 21 height 10
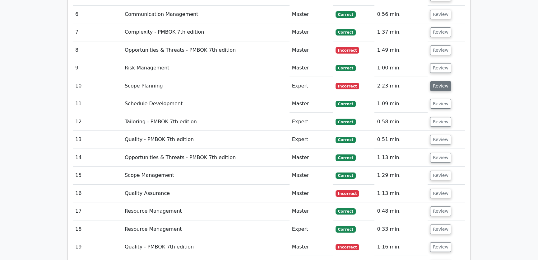
click at [442, 81] on button "Review" at bounding box center [440, 86] width 21 height 10
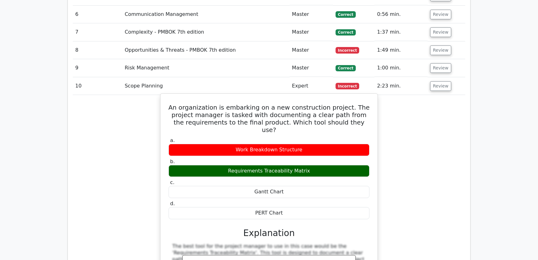
drag, startPoint x: 179, startPoint y: 84, endPoint x: 283, endPoint y: 181, distance: 142.4
click at [283, 181] on div "An organization is embarking on a new construction project. The project manager…" at bounding box center [269, 226] width 212 height 260
copy div "An organization is embarking on a new construction project. The project manager…"
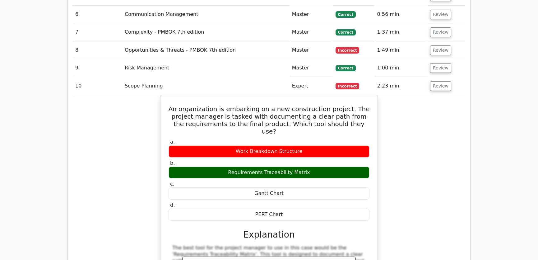
click at [395, 126] on div "An organization is embarking on a new construction project. The project manager…" at bounding box center [269, 231] width 392 height 273
click at [435, 81] on button "Review" at bounding box center [440, 86] width 21 height 10
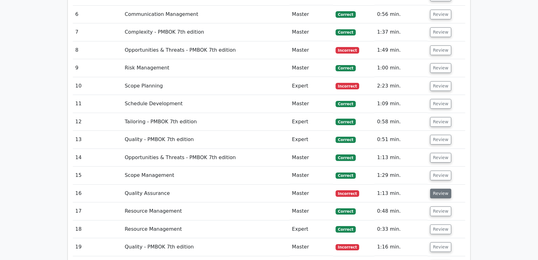
click at [435, 188] on button "Review" at bounding box center [440, 193] width 21 height 10
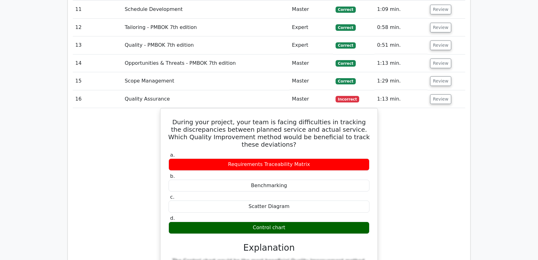
scroll to position [1084, 0]
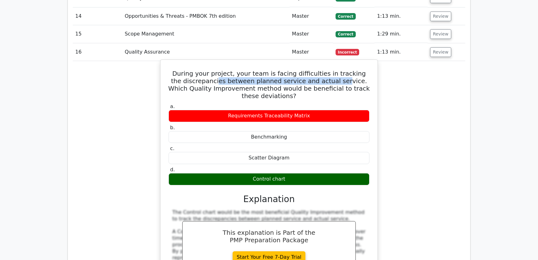
drag, startPoint x: 210, startPoint y: 57, endPoint x: 328, endPoint y: 60, distance: 118.2
click at [328, 70] on h5 "During your project, your team is facing difficulties in tracking the discrepan…" at bounding box center [269, 85] width 202 height 30
click at [348, 70] on h5 "During your project, your team is facing difficulties in tracking the discrepan…" at bounding box center [269, 85] width 202 height 30
drag, startPoint x: 177, startPoint y: 50, endPoint x: 289, endPoint y: 156, distance: 154.4
click at [289, 156] on div "During your project, your team is facing difficulties in tracking the discrepan…" at bounding box center [269, 250] width 212 height 377
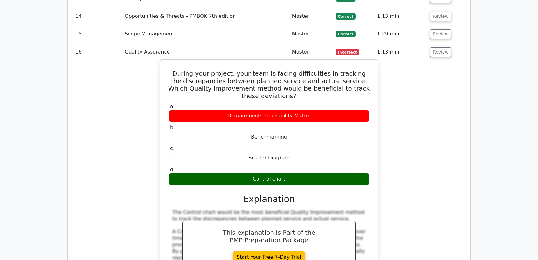
copy div "During your project, your team is facing difficulties in tracking the discrepan…"
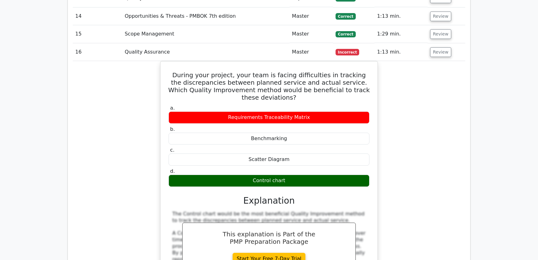
click at [399, 81] on div "During your project, your team is facing difficulties in tracking the discrepan…" at bounding box center [269, 256] width 392 height 390
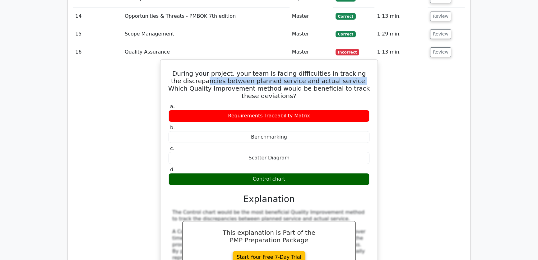
drag, startPoint x: 200, startPoint y: 57, endPoint x: 341, endPoint y: 56, distance: 140.9
click at [341, 70] on h5 "During your project, your team is facing difficulties in tracking the discrepan…" at bounding box center [269, 85] width 202 height 30
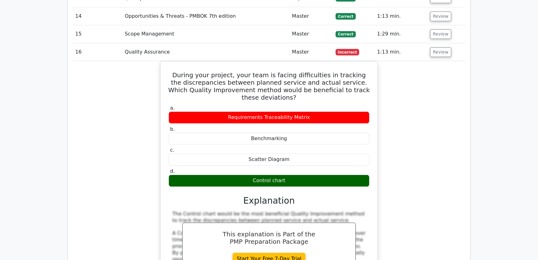
click at [417, 74] on div "During your project, your team is facing difficulties in tracking the discrepan…" at bounding box center [269, 256] width 392 height 390
click at [436, 47] on button "Review" at bounding box center [440, 52] width 21 height 10
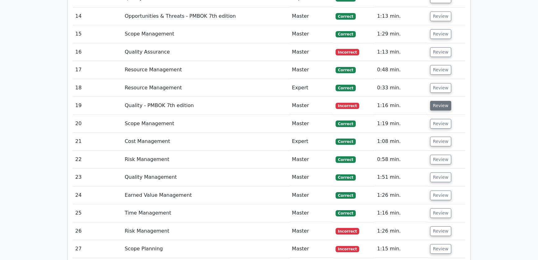
click at [436, 101] on button "Review" at bounding box center [440, 106] width 21 height 10
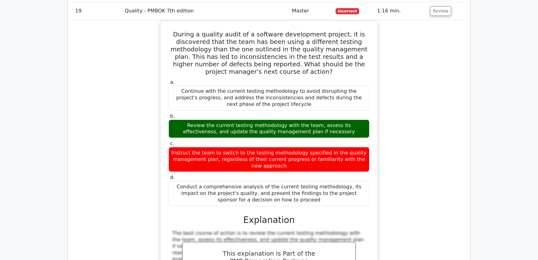
scroll to position [1131, 0]
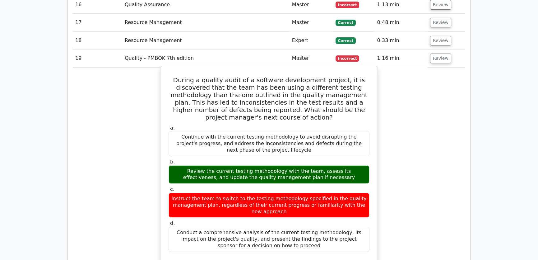
click at [215, 76] on h5 "During a quality audit of a software development project, it is discovered that…" at bounding box center [269, 98] width 202 height 45
drag, startPoint x: 183, startPoint y: 55, endPoint x: 289, endPoint y: 221, distance: 197.0
click at [289, 221] on div "During a quality audit of a software development project, it is discovered that…" at bounding box center [269, 255] width 212 height 372
copy div "During a quality audit of a software development project, it is discovered that…"
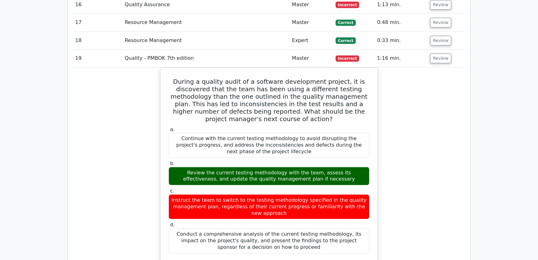
click at [409, 91] on div "During a quality audit of a software development project, it is discovered that…" at bounding box center [269, 259] width 392 height 385
click at [438, 53] on button "Review" at bounding box center [440, 58] width 21 height 10
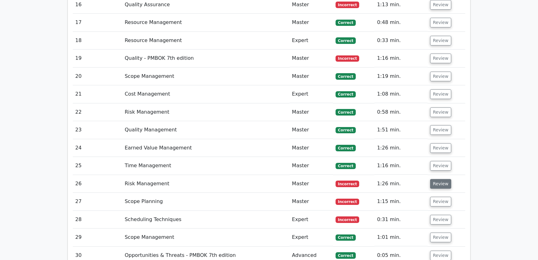
scroll to position [1178, 0]
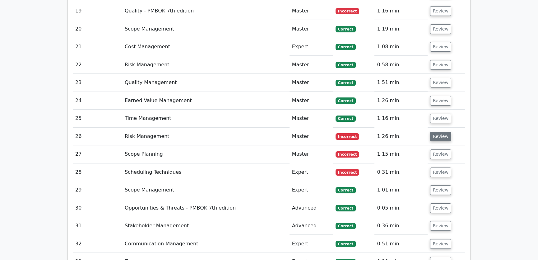
click at [437, 132] on button "Review" at bounding box center [440, 137] width 21 height 10
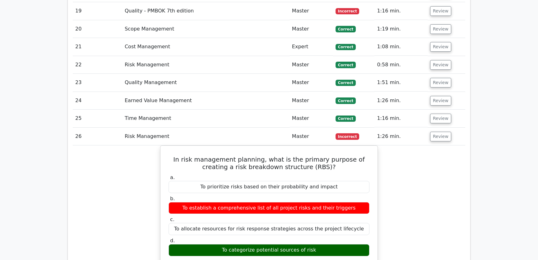
scroll to position [1272, 0]
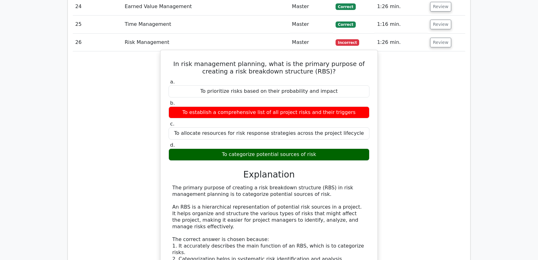
drag, startPoint x: 235, startPoint y: 165, endPoint x: 299, endPoint y: 166, distance: 63.5
drag, startPoint x: 204, startPoint y: 169, endPoint x: 288, endPoint y: 170, distance: 84.6
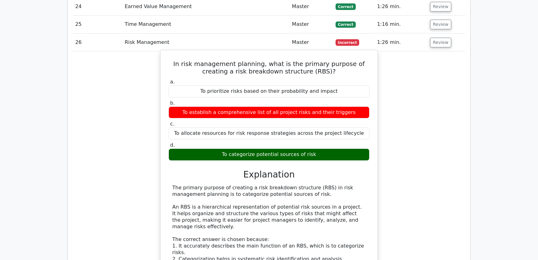
drag, startPoint x: 295, startPoint y: 182, endPoint x: 339, endPoint y: 181, distance: 43.9
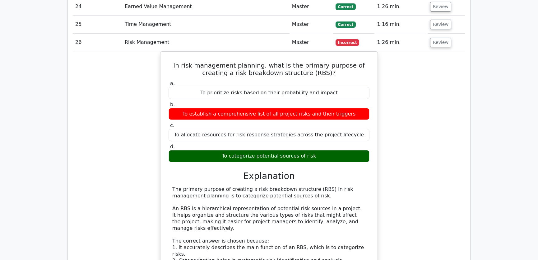
click at [441, 162] on div "In risk management planning, what is the primary purpose of creating a risk bre…" at bounding box center [269, 225] width 392 height 349
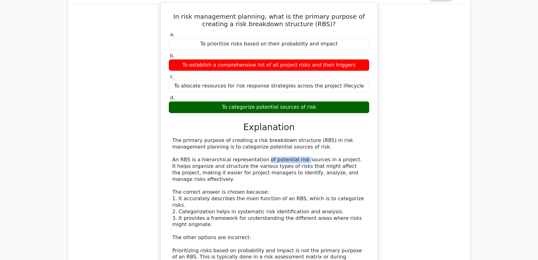
drag, startPoint x: 258, startPoint y: 135, endPoint x: 295, endPoint y: 133, distance: 36.7
click at [295, 137] on div "The primary purpose of creating a risk breakdown structure (RBS) in risk manage…" at bounding box center [268, 224] width 193 height 175
click at [254, 162] on div "The primary purpose of creating a risk breakdown structure (RBS) in risk manage…" at bounding box center [268, 224] width 193 height 175
drag, startPoint x: 260, startPoint y: 134, endPoint x: 340, endPoint y: 136, distance: 79.3
click at [340, 137] on div "The primary purpose of creating a risk breakdown structure (RBS) in risk manage…" at bounding box center [268, 224] width 193 height 175
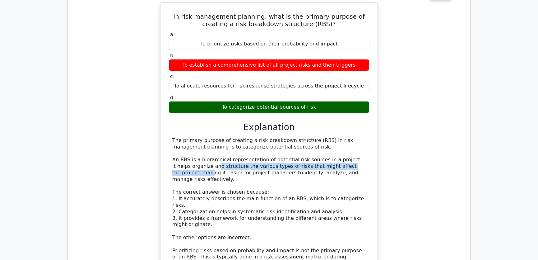
drag, startPoint x: 197, startPoint y: 139, endPoint x: 356, endPoint y: 142, distance: 158.9
click at [356, 142] on div "The primary purpose of creating a risk breakdown structure (RBS) in risk manage…" at bounding box center [268, 224] width 193 height 175
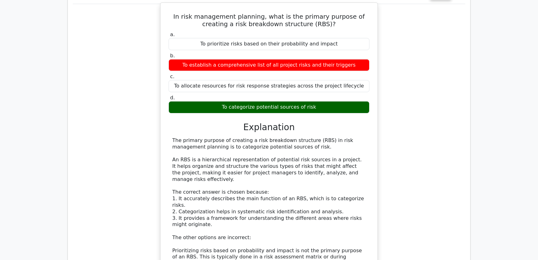
click at [326, 163] on div "The primary purpose of creating a risk breakdown structure (RBS) in risk manage…" at bounding box center [268, 224] width 193 height 175
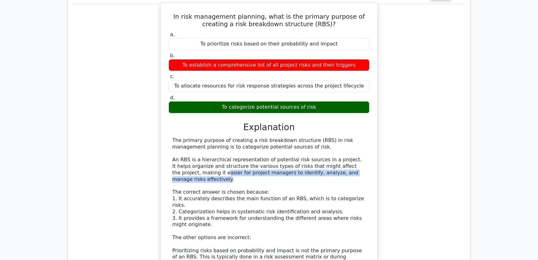
drag, startPoint x: 178, startPoint y: 148, endPoint x: 346, endPoint y: 149, distance: 167.9
click at [346, 149] on div "The primary purpose of creating a risk breakdown structure (RBS) in risk manage…" at bounding box center [268, 224] width 193 height 175
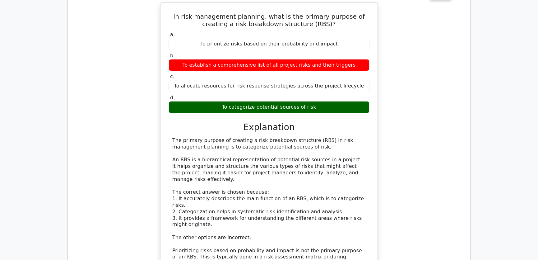
click at [316, 166] on div "The primary purpose of creating a risk breakdown structure (RBS) in risk manage…" at bounding box center [268, 224] width 193 height 175
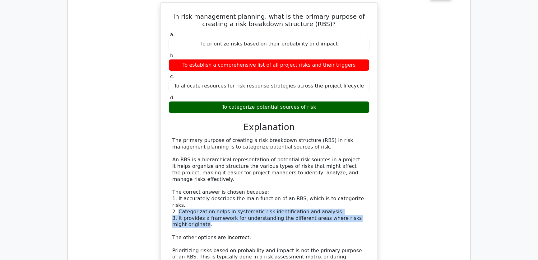
drag, startPoint x: 178, startPoint y: 174, endPoint x: 192, endPoint y: 188, distance: 19.8
click at [192, 188] on div "The primary purpose of creating a risk breakdown structure (RBS) in risk manage…" at bounding box center [268, 224] width 193 height 175
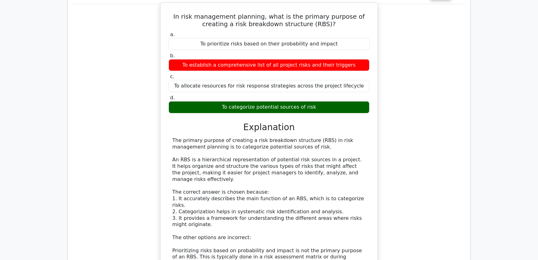
click at [292, 197] on div "The primary purpose of creating a risk breakdown structure (RBS) in risk manage…" at bounding box center [268, 224] width 193 height 175
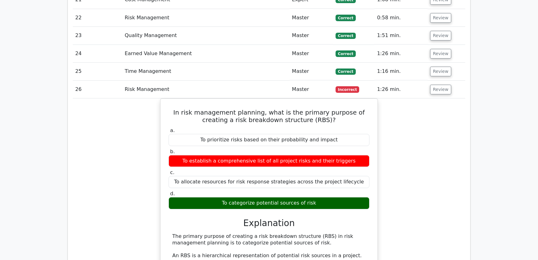
scroll to position [1178, 0]
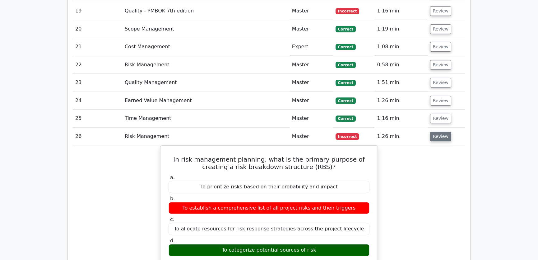
click at [441, 132] on button "Review" at bounding box center [440, 137] width 21 height 10
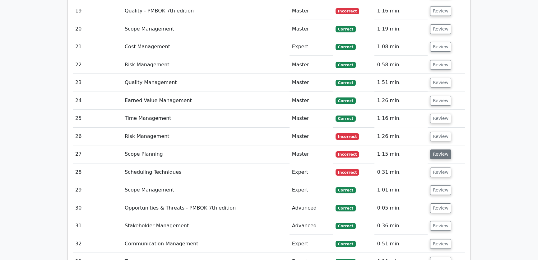
click at [435, 149] on button "Review" at bounding box center [440, 154] width 21 height 10
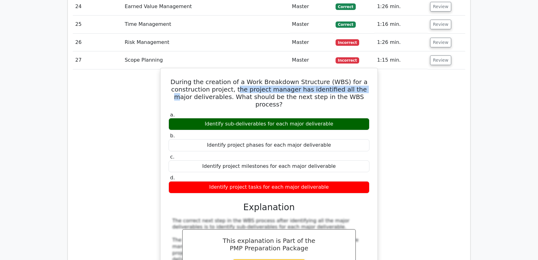
drag, startPoint x: 234, startPoint y: 63, endPoint x: 356, endPoint y: 66, distance: 122.0
click at [356, 78] on h5 "During the creation of a Work Breakdown Structure (WBS) for a construction proj…" at bounding box center [269, 93] width 202 height 30
drag, startPoint x: 218, startPoint y: 73, endPoint x: 355, endPoint y: 74, distance: 136.8
click at [355, 78] on h5 "During the creation of a Work Breakdown Structure (WBS) for a construction proj…" at bounding box center [269, 93] width 202 height 30
drag, startPoint x: 181, startPoint y: 57, endPoint x: 328, endPoint y: 155, distance: 177.2
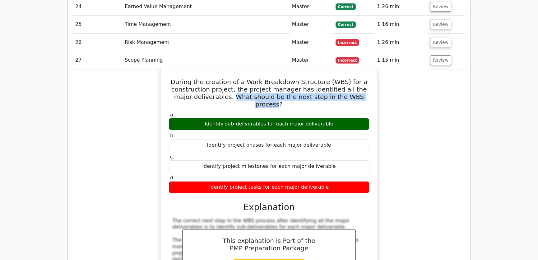
click at [328, 155] on div "During the creation of a Work Breakdown Structure (WBS) for a construction proj…" at bounding box center [269, 211] width 212 height 280
copy div "During the creation of a Work Breakdown Structure (WBS) for a construction proj…"
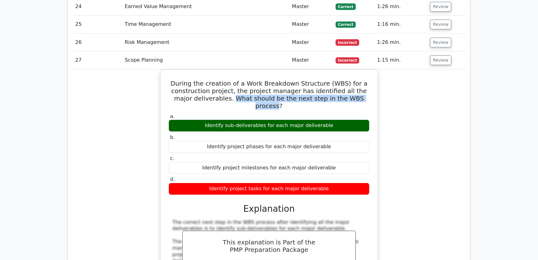
click at [405, 92] on div "During the creation of a Work Breakdown Structure (WBS) for a construction proj…" at bounding box center [269, 215] width 392 height 293
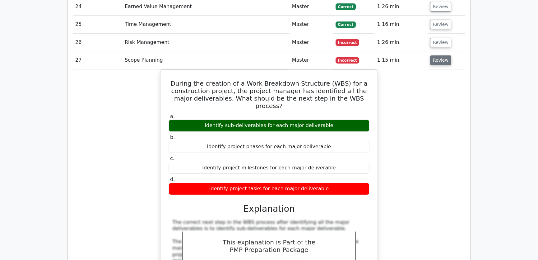
click at [435, 55] on button "Review" at bounding box center [440, 60] width 21 height 10
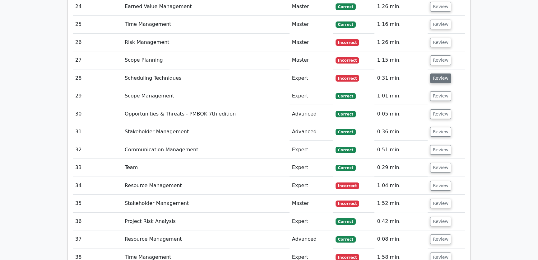
click at [439, 73] on button "Review" at bounding box center [440, 78] width 21 height 10
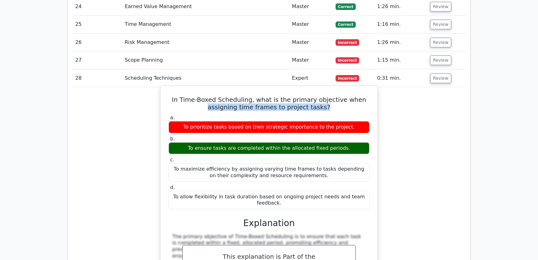
drag, startPoint x: 216, startPoint y: 83, endPoint x: 330, endPoint y: 83, distance: 113.8
click at [330, 96] on h5 "In Time-Boxed Scheduling, what is the primary objective when assigning time fra…" at bounding box center [269, 103] width 202 height 15
click at [187, 96] on h5 "In Time-Boxed Scheduling, what is the primary objective when assigning time fra…" at bounding box center [269, 103] width 202 height 15
drag, startPoint x: 180, startPoint y: 74, endPoint x: 368, endPoint y: 174, distance: 212.2
click at [368, 174] on div "In Time-Boxed Scheduling, what is the primary objective when assigning time fra…" at bounding box center [269, 206] width 212 height 237
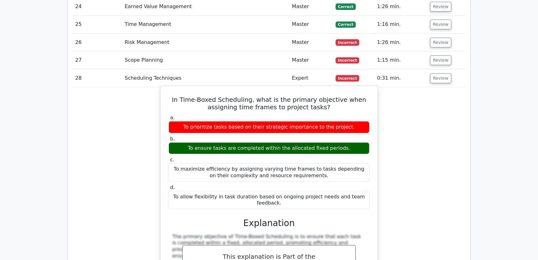
copy div "In Time-Boxed Scheduling, what is the primary objective when assigning time fra…"
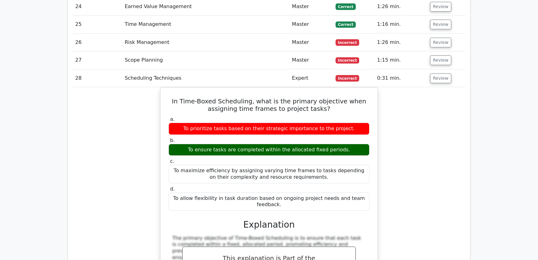
click at [411, 137] on div "In Time-Boxed Scheduling, what is the primary objective when assigning time fra…" at bounding box center [269, 212] width 392 height 250
click at [437, 73] on button "Review" at bounding box center [440, 78] width 21 height 10
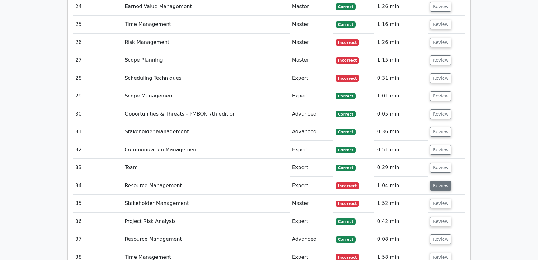
click at [435, 181] on button "Review" at bounding box center [440, 186] width 21 height 10
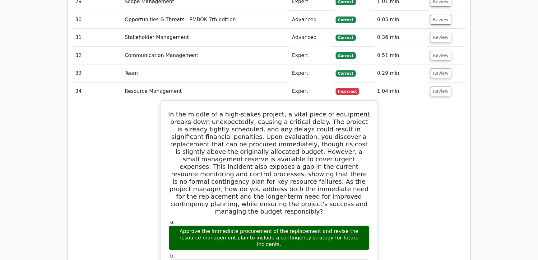
scroll to position [1413, 0]
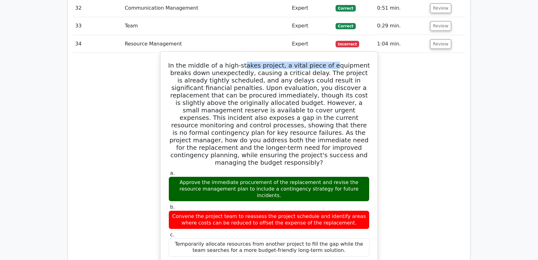
drag, startPoint x: 250, startPoint y: 40, endPoint x: 334, endPoint y: 42, distance: 84.3
click at [334, 62] on h5 "In the middle of a high-stakes project, a vital piece of equipment breaks down …" at bounding box center [269, 114] width 202 height 104
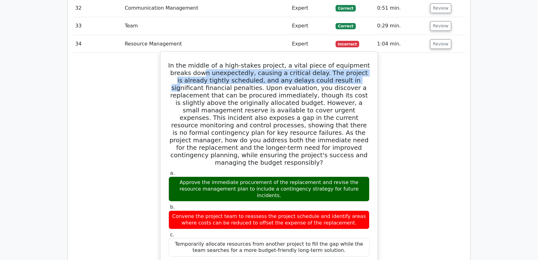
drag, startPoint x: 211, startPoint y: 51, endPoint x: 340, endPoint y: 53, distance: 128.8
click at [340, 62] on h5 "In the middle of a high-stakes project, a vital piece of equipment breaks down …" at bounding box center [269, 114] width 202 height 104
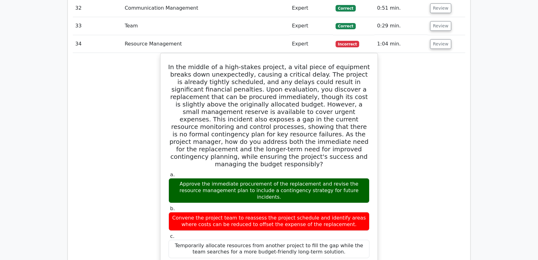
click at [416, 114] on div "In the middle of a high-stakes project, a vital piece of equipment breaks down …" at bounding box center [269, 232] width 392 height 359
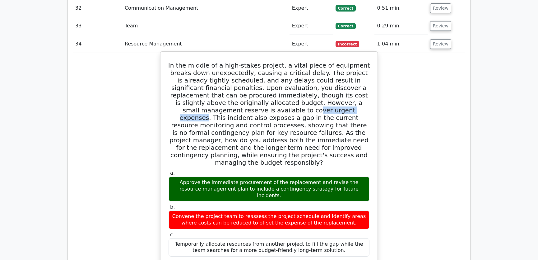
drag, startPoint x: 211, startPoint y: 88, endPoint x: 268, endPoint y: 87, distance: 57.5
click at [268, 87] on h5 "In the middle of a high-stakes project, a vital piece of equipment breaks down …" at bounding box center [269, 114] width 202 height 104
click at [188, 176] on div "Approve the immediate procurement of the replacement and revise the resource ma…" at bounding box center [269, 188] width 201 height 25
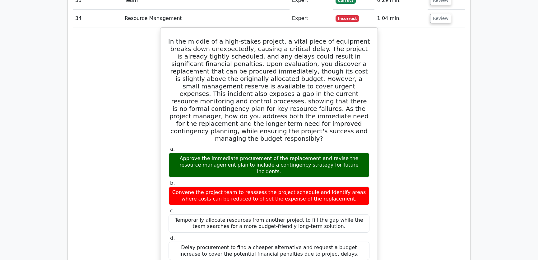
scroll to position [1435, 0]
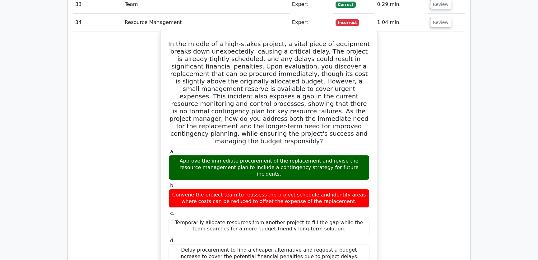
drag, startPoint x: 178, startPoint y: 19, endPoint x: 332, endPoint y: 218, distance: 252.5
click at [332, 218] on div "In the middle of a high-stakes project, a vital piece of equipment breaks down …" at bounding box center [269, 206] width 212 height 346
copy div "In the middle of a high-stakes project, a vital piece of equipment breaks down …"
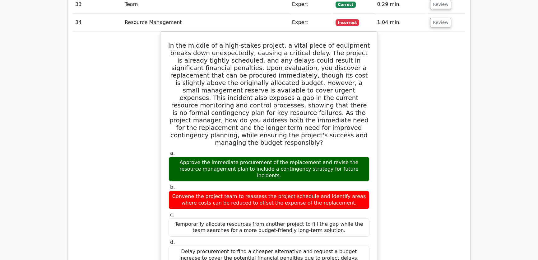
click at [430, 146] on div "In the middle of a high-stakes project, a vital piece of equipment breaks down …" at bounding box center [269, 210] width 392 height 359
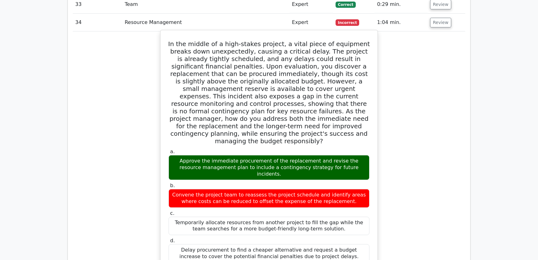
drag, startPoint x: 173, startPoint y: 129, endPoint x: 357, endPoint y: 137, distance: 184.0
click at [357, 155] on div "Approve the immediate procurement of the replacement and revise the resource ma…" at bounding box center [269, 167] width 201 height 25
copy div "Approve the immediate procurement of the replacement and revise the resource ma…"
click at [249, 155] on div "Approve the immediate procurement of the replacement and revise the resource ma…" at bounding box center [269, 167] width 201 height 25
drag, startPoint x: 172, startPoint y: 128, endPoint x: 332, endPoint y: 218, distance: 183.4
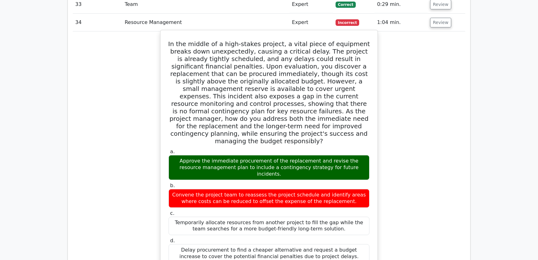
click at [332, 218] on div "a. Approve the immediate procurement of the replacement and revise the resource…" at bounding box center [269, 205] width 208 height 116
copy div "Approve the immediate procurement of the replacement and revise the resource ma…"
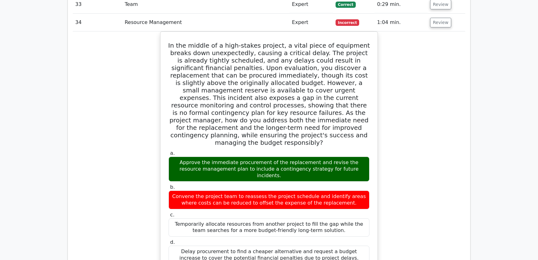
click at [410, 106] on div "In the middle of a high-stakes project, a vital piece of equipment breaks down …" at bounding box center [269, 210] width 392 height 359
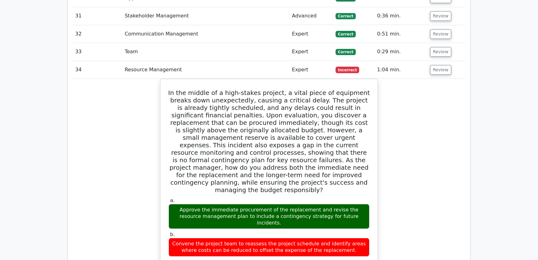
scroll to position [1340, 0]
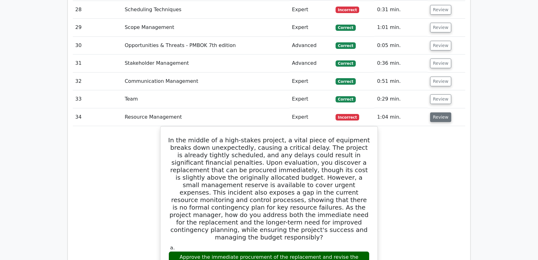
click at [442, 112] on button "Review" at bounding box center [440, 117] width 21 height 10
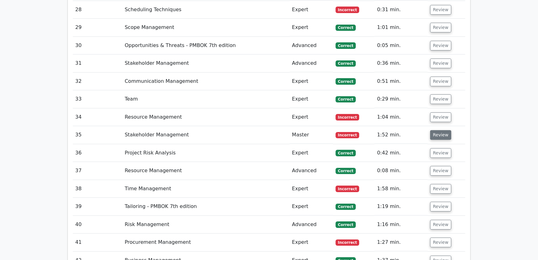
click at [439, 130] on button "Review" at bounding box center [440, 135] width 21 height 10
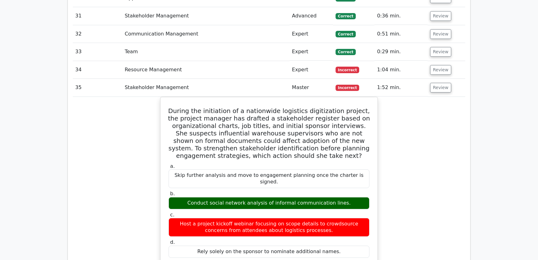
scroll to position [1435, 0]
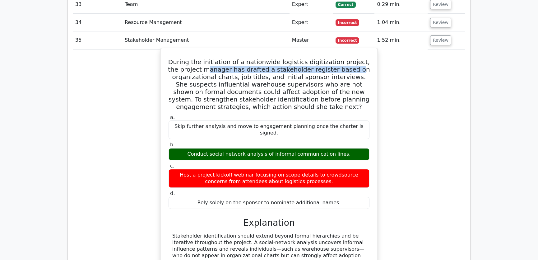
drag, startPoint x: 209, startPoint y: 45, endPoint x: 349, endPoint y: 48, distance: 139.7
click at [349, 58] on h5 "During the initiation of a nationwide logistics digitization project, the proje…" at bounding box center [269, 84] width 202 height 52
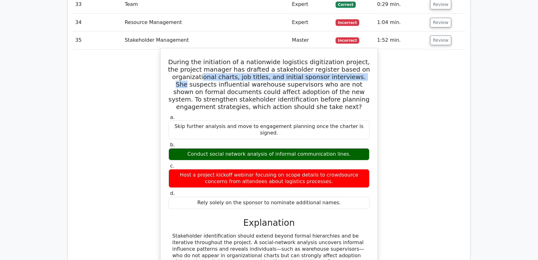
drag, startPoint x: 203, startPoint y: 52, endPoint x: 369, endPoint y: 53, distance: 165.5
click at [369, 58] on h5 "During the initiation of a nationwide logistics digitization project, the proje…" at bounding box center [269, 84] width 202 height 52
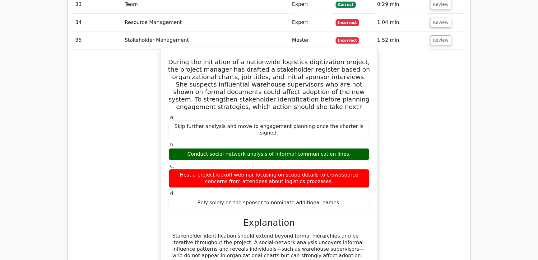
click at [180, 60] on h5 "During the initiation of a nationwide logistics digitization project, the proje…" at bounding box center [269, 84] width 202 height 52
drag, startPoint x: 173, startPoint y: 37, endPoint x: 326, endPoint y: 149, distance: 189.4
click at [326, 149] on div "During the initiation of a nationwide logistics digitization project, the proje…" at bounding box center [269, 205] width 212 height 309
copy div "During the initiation of a nationwide logistics digitization project, the proje…"
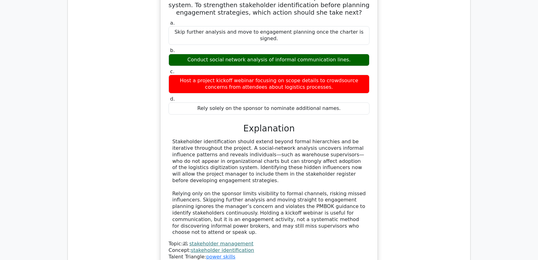
scroll to position [1576, 0]
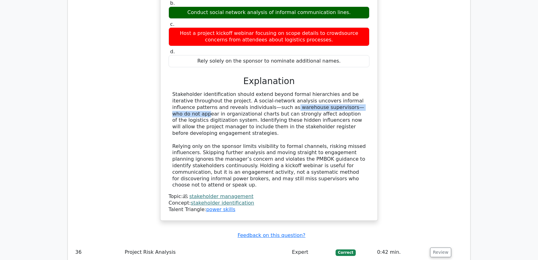
drag, startPoint x: 202, startPoint y: 74, endPoint x: 293, endPoint y: 77, distance: 91.2
click at [293, 91] on div "Stakeholder identification should extend beyond formal hierarchies and be itera…" at bounding box center [268, 139] width 193 height 97
click at [255, 105] on div "Stakeholder identification should extend beyond formal hierarchies and be itera…" at bounding box center [268, 139] width 193 height 97
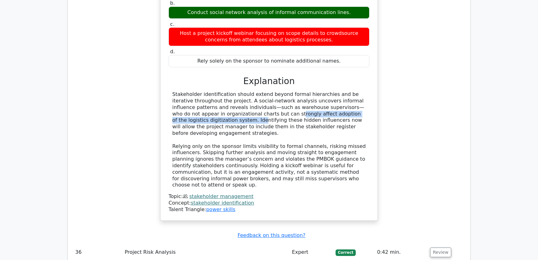
drag, startPoint x: 205, startPoint y: 81, endPoint x: 341, endPoint y: 81, distance: 135.6
click at [341, 91] on div "Stakeholder identification should extend beyond formal hierarchies and be itera…" at bounding box center [268, 139] width 193 height 97
click at [199, 107] on div "Stakeholder identification should extend beyond formal hierarchies and be itera…" at bounding box center [268, 139] width 193 height 97
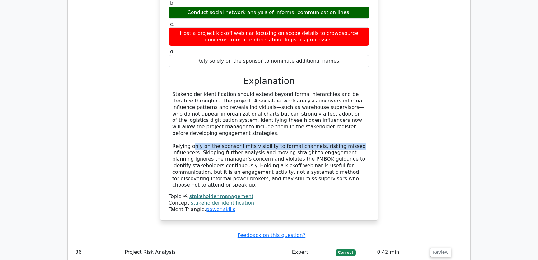
drag, startPoint x: 191, startPoint y: 109, endPoint x: 347, endPoint y: 106, distance: 156.1
click at [347, 106] on div "Stakeholder identification should extend beyond formal hierarchies and be itera…" at bounding box center [268, 139] width 193 height 97
click at [203, 116] on div "Stakeholder identification should extend beyond formal hierarchies and be itera…" at bounding box center [268, 139] width 193 height 97
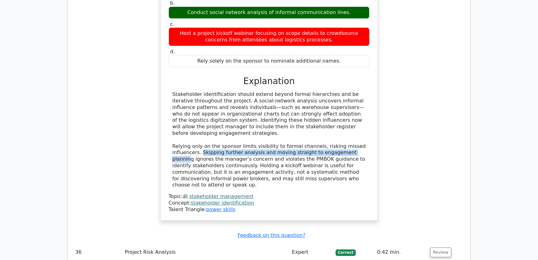
drag, startPoint x: 199, startPoint y: 114, endPoint x: 353, endPoint y: 115, distance: 153.9
click at [353, 115] on div "Stakeholder identification should extend beyond formal hierarchies and be itera…" at bounding box center [268, 139] width 193 height 97
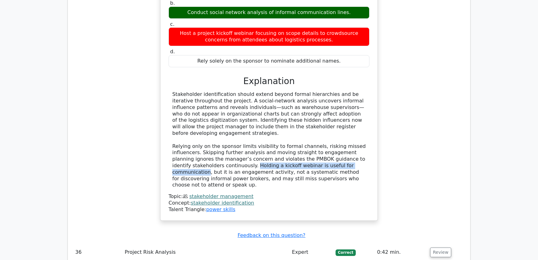
drag, startPoint x: 234, startPoint y: 128, endPoint x: 354, endPoint y: 128, distance: 119.7
click at [354, 128] on div "Stakeholder identification should extend beyond formal hierarchies and be itera…" at bounding box center [268, 139] width 193 height 97
click at [267, 137] on div "Stakeholder identification should extend beyond formal hierarchies and be itera…" at bounding box center [268, 139] width 193 height 97
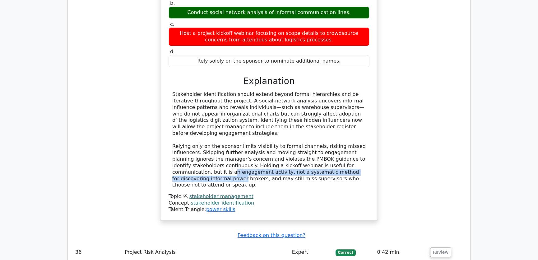
drag, startPoint x: 184, startPoint y: 134, endPoint x: 362, endPoint y: 134, distance: 177.9
click at [362, 134] on div "Stakeholder identification should extend beyond formal hierarchies and be itera…" at bounding box center [268, 139] width 193 height 97
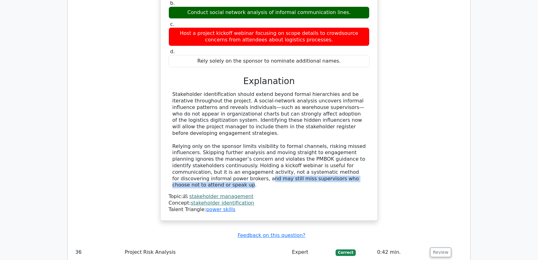
drag, startPoint x: 194, startPoint y: 141, endPoint x: 346, endPoint y: 142, distance: 152.1
click at [346, 142] on div "Stakeholder identification should extend beyond formal hierarchies and be itera…" at bounding box center [268, 139] width 193 height 97
click at [305, 129] on div "Stakeholder identification should extend beyond formal hierarchies and be itera…" at bounding box center [268, 139] width 193 height 97
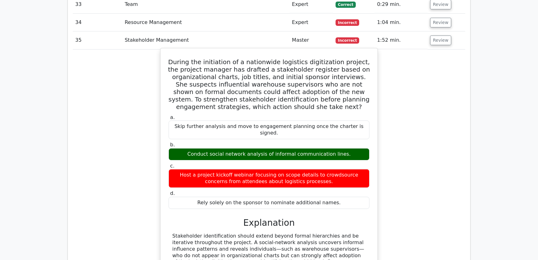
click at [283, 148] on div "Conduct social network analysis of informal communication lines." at bounding box center [269, 154] width 201 height 12
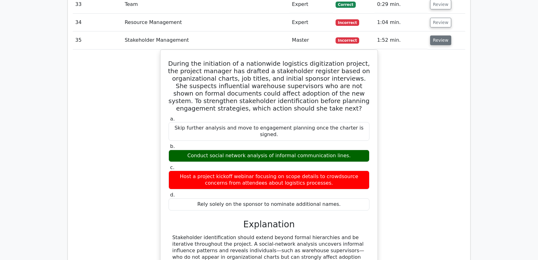
click at [445, 35] on button "Review" at bounding box center [440, 40] width 21 height 10
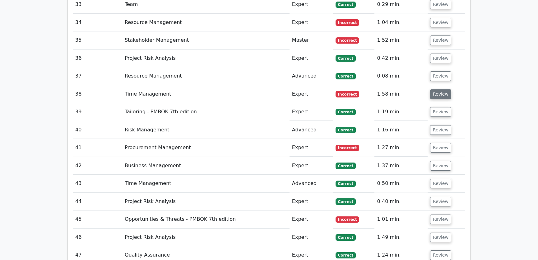
click at [436, 89] on button "Review" at bounding box center [440, 94] width 21 height 10
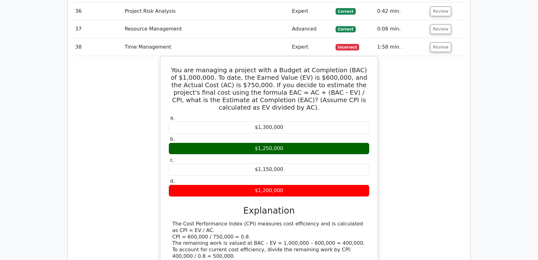
scroll to position [1529, 0]
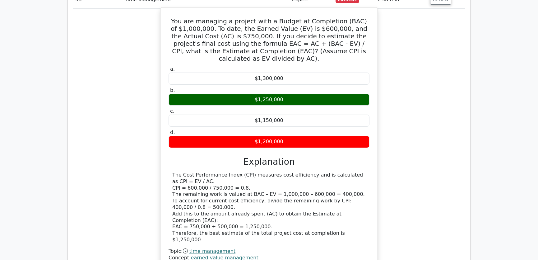
drag, startPoint x: 176, startPoint y: 142, endPoint x: 357, endPoint y: 146, distance: 181.3
click at [357, 172] on div "The Cost Performance Index (CPI) measures cost efficiency and is calculated as …" at bounding box center [268, 207] width 193 height 71
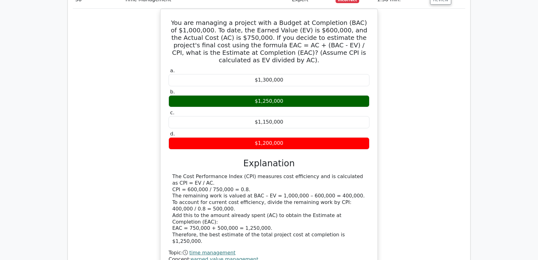
click at [443, 154] on div "You are managing a project with a Budget at Completion (BAC) of $1,000,000. To …" at bounding box center [269, 146] width 392 height 275
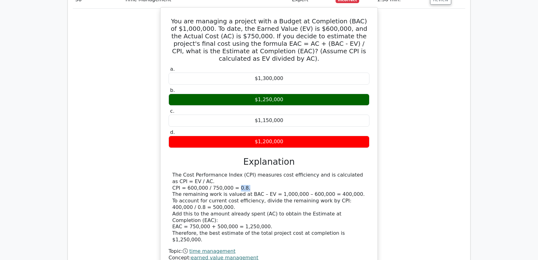
drag, startPoint x: 233, startPoint y: 154, endPoint x: 242, endPoint y: 155, distance: 8.8
click at [242, 172] on div "The Cost Performance Index (CPI) measures cost efficiency and is calculated as …" at bounding box center [268, 207] width 193 height 71
drag, startPoint x: 175, startPoint y: 164, endPoint x: 271, endPoint y: 162, distance: 96.1
click at [271, 172] on div "The Cost Performance Index (CPI) measures cost efficiency and is calculated as …" at bounding box center [268, 207] width 193 height 71
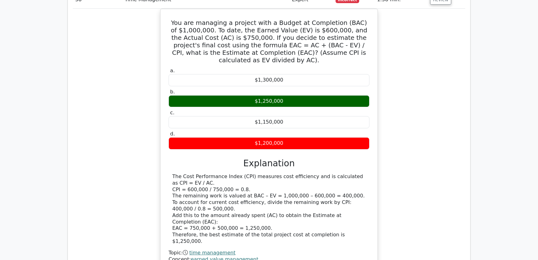
click at [417, 161] on div "You are managing a project with a Budget at Completion (BAC) of $1,000,000. To …" at bounding box center [269, 146] width 392 height 275
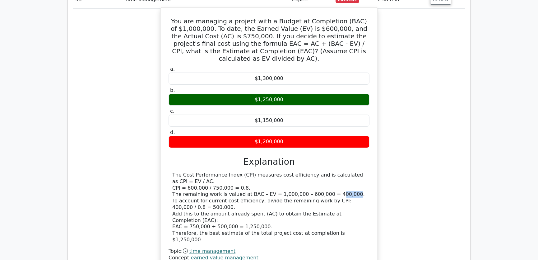
drag, startPoint x: 324, startPoint y: 161, endPoint x: 340, endPoint y: 162, distance: 15.3
click at [340, 172] on div "The Cost Performance Index (CPI) measures cost efficiency and is calculated as …" at bounding box center [268, 207] width 193 height 71
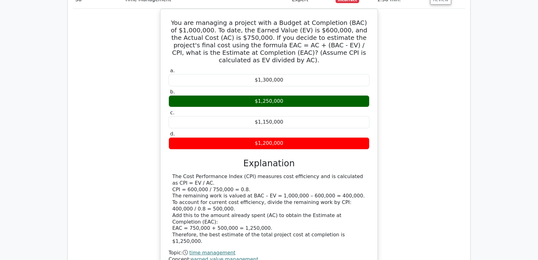
click at [405, 160] on div "You are managing a project with a Budget at Completion (BAC) of $1,000,000. To …" at bounding box center [269, 146] width 392 height 275
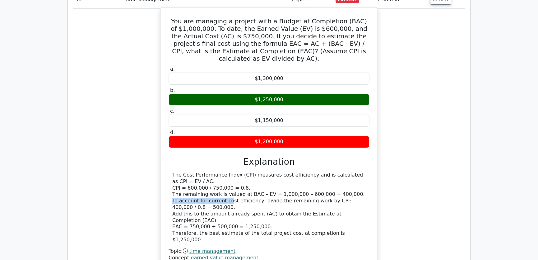
drag, startPoint x: 173, startPoint y: 168, endPoint x: 228, endPoint y: 170, distance: 55.4
click at [228, 172] on div "The Cost Performance Index (CPI) measures cost efficiency and is calculated as …" at bounding box center [268, 207] width 193 height 71
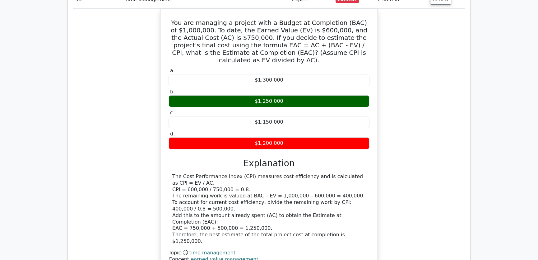
click at [421, 153] on div "You are managing a project with a Budget at Completion (BAC) of $1,000,000. To …" at bounding box center [269, 146] width 392 height 275
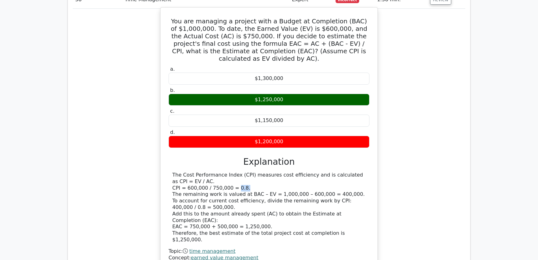
drag, startPoint x: 241, startPoint y: 155, endPoint x: 234, endPoint y: 155, distance: 7.2
click at [234, 172] on div "The Cost Performance Index (CPI) measures cost efficiency and is calculated as …" at bounding box center [268, 207] width 193 height 71
drag, startPoint x: 177, startPoint y: 174, endPoint x: 195, endPoint y: 174, distance: 17.7
click at [195, 174] on div "The Cost Performance Index (CPI) measures cost efficiency and is calculated as …" at bounding box center [268, 207] width 193 height 71
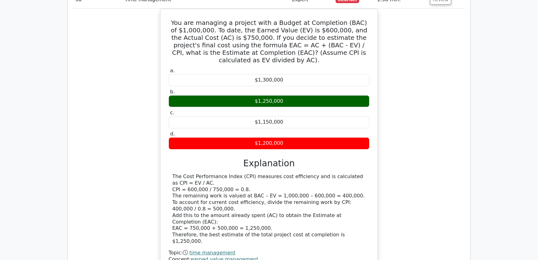
click at [400, 152] on div "You are managing a project with a Budget at Completion (BAC) of $1,000,000. To …" at bounding box center [269, 146] width 392 height 275
click at [420, 159] on div "You are managing a project with a Budget at Completion (BAC) of $1,000,000. To …" at bounding box center [269, 146] width 392 height 275
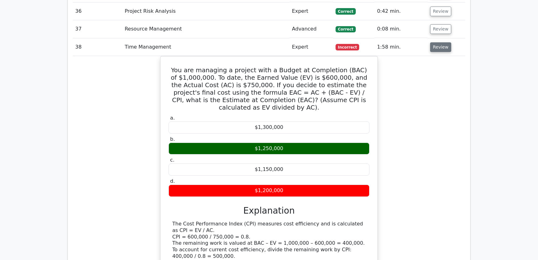
click at [439, 42] on button "Review" at bounding box center [440, 47] width 21 height 10
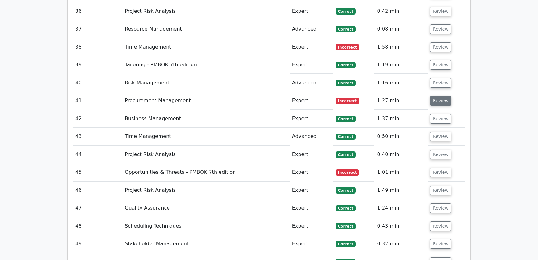
click at [436, 96] on button "Review" at bounding box center [440, 101] width 21 height 10
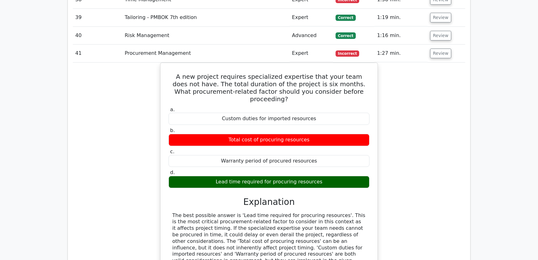
scroll to position [1576, 0]
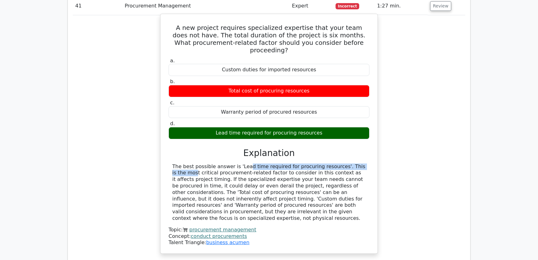
drag, startPoint x: 208, startPoint y: 136, endPoint x: 332, endPoint y: 136, distance: 124.4
click at [332, 163] on div "The best possible answer is 'Lead time required for procuring resources'. This …" at bounding box center [268, 192] width 193 height 58
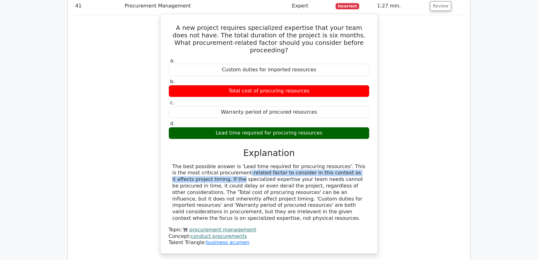
drag, startPoint x: 190, startPoint y: 141, endPoint x: 359, endPoint y: 141, distance: 169.2
click at [359, 163] on div "The best possible answer is 'Lead time required for procuring resources'. This …" at bounding box center [268, 192] width 193 height 58
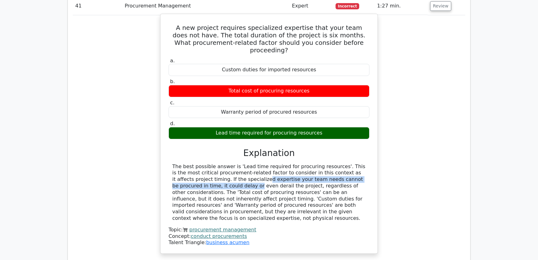
drag, startPoint x: 190, startPoint y: 148, endPoint x: 351, endPoint y: 149, distance: 161.1
click at [351, 163] on div "The best possible answer is 'Lead time required for procuring resources'. This …" at bounding box center [268, 192] width 193 height 58
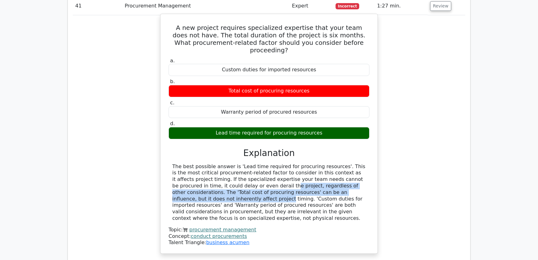
drag, startPoint x: 199, startPoint y: 155, endPoint x: 334, endPoint y: 156, distance: 135.0
click at [334, 163] on div "The best possible answer is 'Lead time required for procuring resources'. This …" at bounding box center [268, 192] width 193 height 58
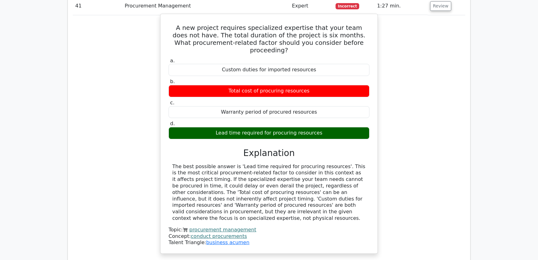
click at [188, 166] on div "The best possible answer is 'Lead time required for procuring resources'. This …" at bounding box center [268, 192] width 193 height 58
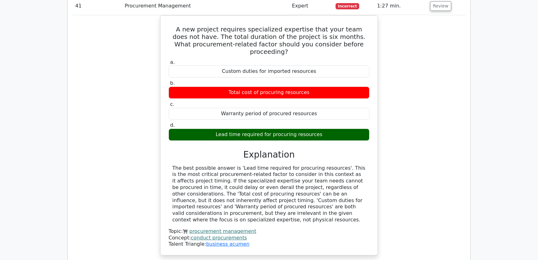
scroll to position [1529, 0]
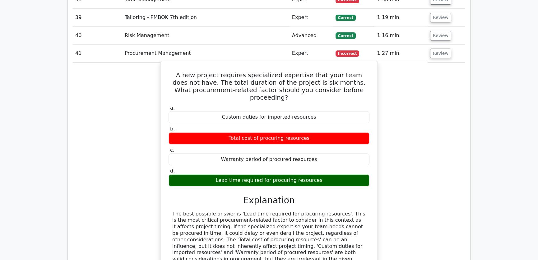
drag, startPoint x: 173, startPoint y: 49, endPoint x: 322, endPoint y: 151, distance: 180.3
click at [322, 151] on div "A new project requires specialized expertise that your team does not have. The …" at bounding box center [269, 181] width 212 height 234
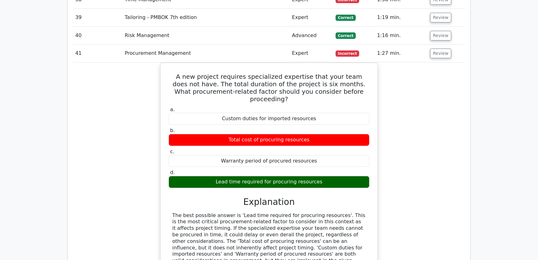
click at [412, 152] on div "A new project requires specialized expertise that your team does not have. The …" at bounding box center [269, 187] width 392 height 248
click at [440, 49] on button "Review" at bounding box center [440, 54] width 21 height 10
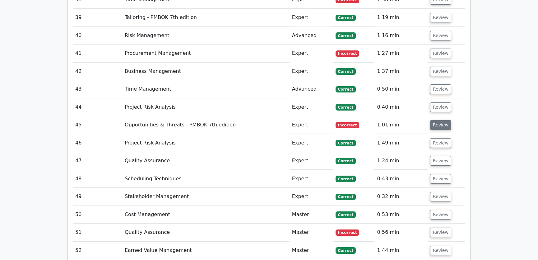
click at [439, 120] on button "Review" at bounding box center [440, 125] width 21 height 10
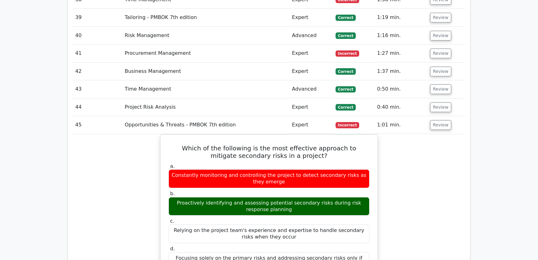
scroll to position [1576, 0]
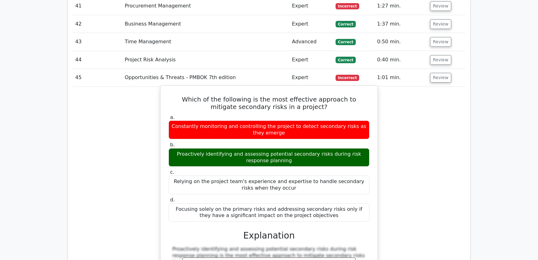
drag, startPoint x: 183, startPoint y: 129, endPoint x: 357, endPoint y: 131, distance: 173.9
click at [357, 148] on div "Proactively identifying and assessing potential secondary risks during risk res…" at bounding box center [269, 157] width 201 height 19
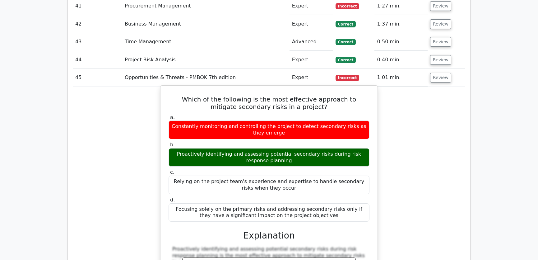
drag, startPoint x: 178, startPoint y: 73, endPoint x: 322, endPoint y: 192, distance: 187.1
click at [322, 192] on div "Which of the following is the most effective approach to mitigate secondary ris…" at bounding box center [269, 240] width 212 height 304
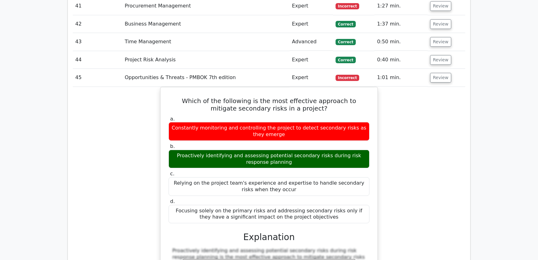
click at [393, 142] on div "Which of the following is the most effective approach to mitigate secondary ris…" at bounding box center [269, 245] width 392 height 317
click at [411, 125] on div "Which of the following is the most effective approach to mitigate secondary ris…" at bounding box center [269, 245] width 392 height 317
click at [440, 73] on button "Review" at bounding box center [440, 78] width 21 height 10
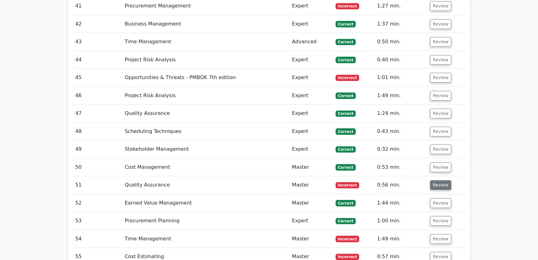
click at [439, 180] on button "Review" at bounding box center [440, 185] width 21 height 10
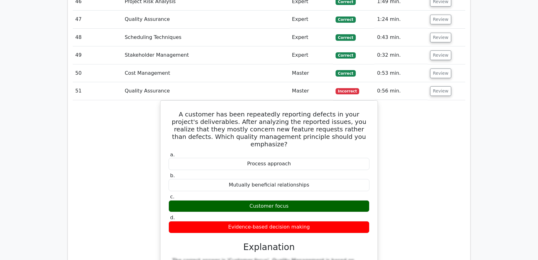
scroll to position [1718, 0]
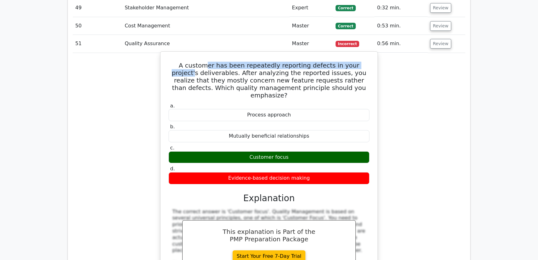
drag, startPoint x: 201, startPoint y: 38, endPoint x: 360, endPoint y: 40, distance: 158.6
click at [360, 62] on h5 "A customer has been repeatedly reporting defects in your project's deliverables…" at bounding box center [269, 80] width 202 height 37
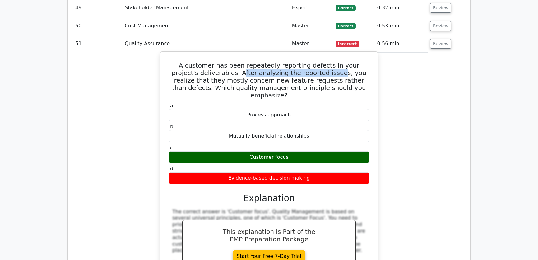
drag, startPoint x: 210, startPoint y: 49, endPoint x: 304, endPoint y: 49, distance: 94.5
click at [304, 62] on h5 "A customer has been repeatedly reporting defects in your project's deliverables…" at bounding box center [269, 80] width 202 height 37
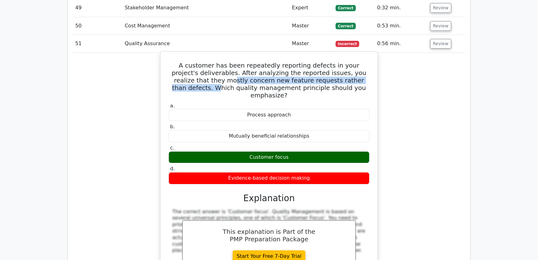
drag, startPoint x: 178, startPoint y: 55, endPoint x: 336, endPoint y: 55, distance: 158.3
click at [336, 62] on h5 "A customer has been repeatedly reporting defects in your project's deliverables…" at bounding box center [269, 80] width 202 height 37
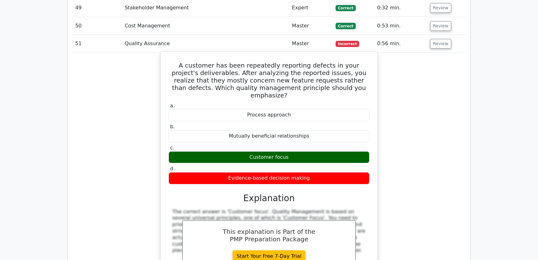
click at [264, 151] on div "Customer focus" at bounding box center [269, 157] width 201 height 12
drag, startPoint x: 176, startPoint y: 39, endPoint x: 309, endPoint y: 146, distance: 170.5
click at [309, 146] on div "A customer has been repeatedly reporting defects in your project's deliverables…" at bounding box center [269, 197] width 212 height 287
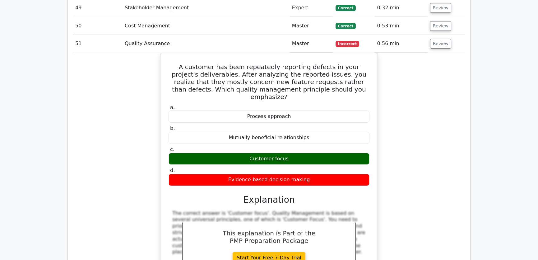
click at [397, 127] on div "A customer has been repeatedly reporting defects in your project's deliverables…" at bounding box center [269, 203] width 392 height 300
click at [436, 39] on button "Review" at bounding box center [440, 44] width 21 height 10
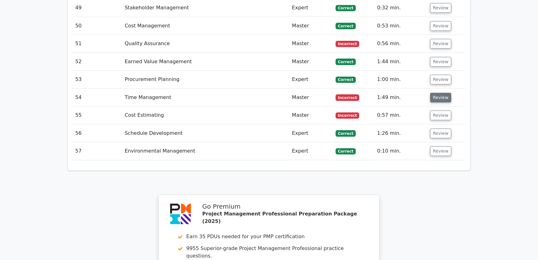
click at [433, 93] on button "Review" at bounding box center [440, 98] width 21 height 10
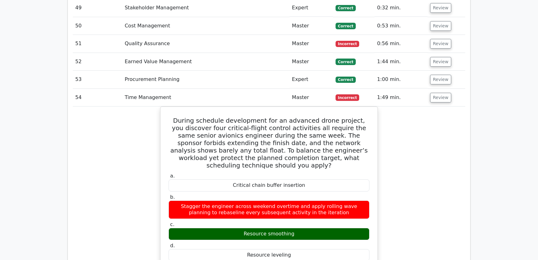
click at [422, 166] on div "During schedule development for an advanced drone project, you discover four cr…" at bounding box center [269, 263] width 392 height 315
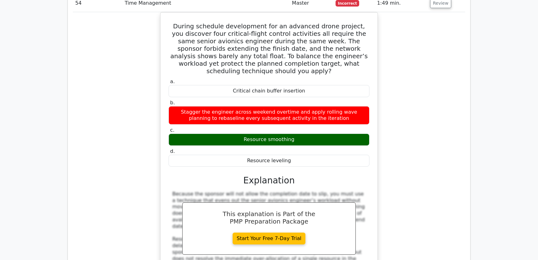
scroll to position [1765, 0]
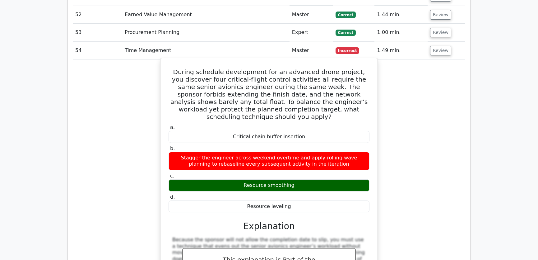
drag, startPoint x: 177, startPoint y: 44, endPoint x: 291, endPoint y: 172, distance: 171.4
click at [291, 172] on div "During schedule development for an advanced drone project, you discover four cr…" at bounding box center [269, 212] width 212 height 302
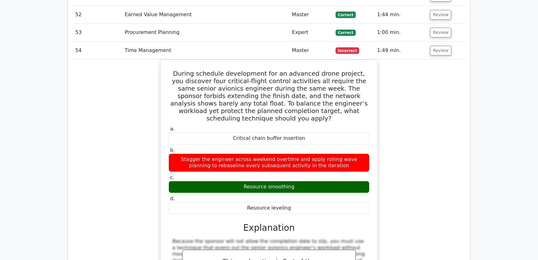
click at [403, 135] on div "During schedule development for an advanced drone project, you discover four cr…" at bounding box center [269, 216] width 392 height 315
click at [439, 46] on button "Review" at bounding box center [440, 51] width 21 height 10
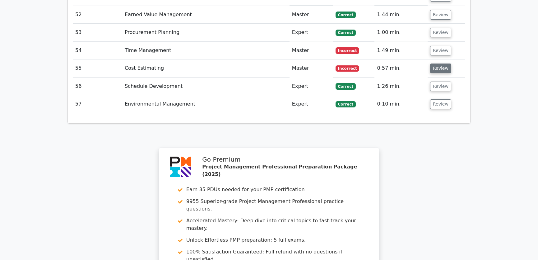
click at [439, 63] on button "Review" at bounding box center [440, 68] width 21 height 10
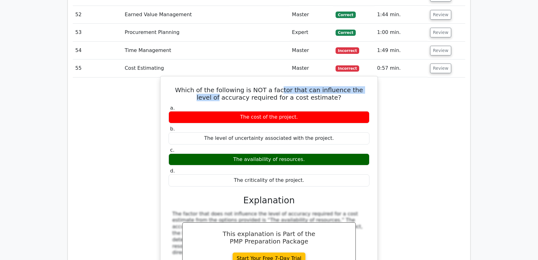
drag, startPoint x: 271, startPoint y: 64, endPoint x: 367, endPoint y: 65, distance: 96.7
click at [367, 86] on h5 "Which of the following is NOT a factor that can influence the level of accuracy…" at bounding box center [269, 93] width 202 height 15
drag, startPoint x: 172, startPoint y: 63, endPoint x: 304, endPoint y: 155, distance: 161.4
click at [304, 155] on div "Which of the following is NOT a factor that can influence the level of accuracy…" at bounding box center [269, 191] width 212 height 224
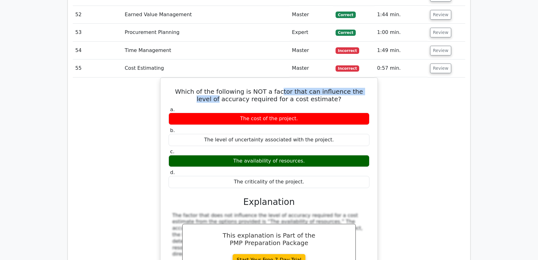
click at [413, 134] on div "Which of the following is NOT a factor that can influence the level of accuracy…" at bounding box center [269, 195] width 392 height 237
click at [439, 63] on button "Review" at bounding box center [440, 68] width 21 height 10
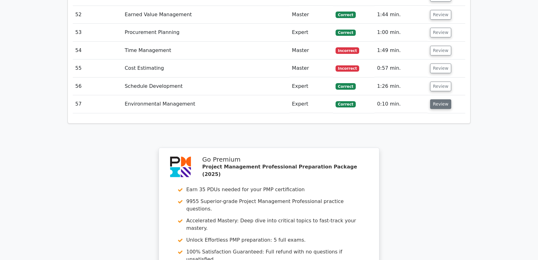
click at [441, 99] on button "Review" at bounding box center [440, 104] width 21 height 10
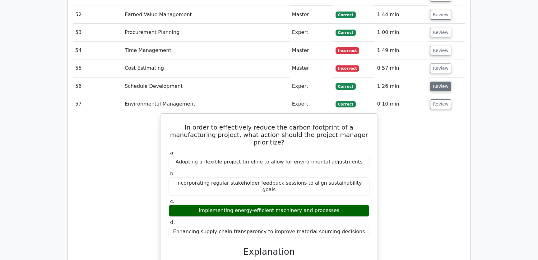
click at [440, 81] on button "Review" at bounding box center [440, 86] width 21 height 10
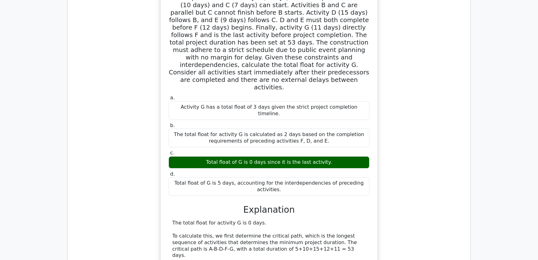
scroll to position [1953, 0]
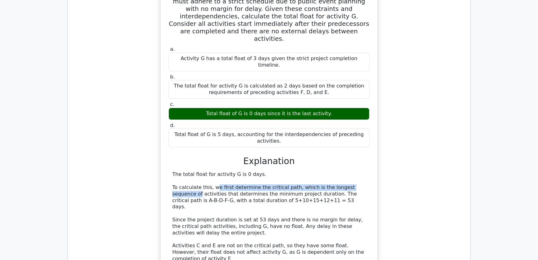
drag, startPoint x: 212, startPoint y: 132, endPoint x: 361, endPoint y: 134, distance: 149.0
click at [361, 171] on div "The total float for activity G is 0 days. To calculate this, we first determine…" at bounding box center [268, 226] width 193 height 110
click at [213, 171] on div "The total float for activity G is 0 days. To calculate this, we first determine…" at bounding box center [268, 226] width 193 height 110
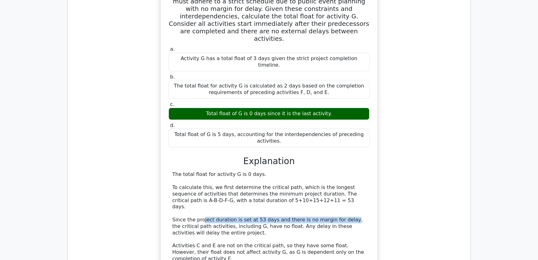
drag, startPoint x: 201, startPoint y: 159, endPoint x: 340, endPoint y: 160, distance: 139.0
click at [340, 171] on div "The total float for activity G is 0 days. To calculate this, we first determine…" at bounding box center [268, 226] width 193 height 110
click at [214, 171] on div "The total float for activity G is 0 days. To calculate this, we first determine…" at bounding box center [268, 226] width 193 height 110
drag, startPoint x: 173, startPoint y: 165, endPoint x: 262, endPoint y: 169, distance: 89.6
click at [262, 171] on div "The total float for activity G is 0 days. To calculate this, we first determine…" at bounding box center [268, 226] width 193 height 110
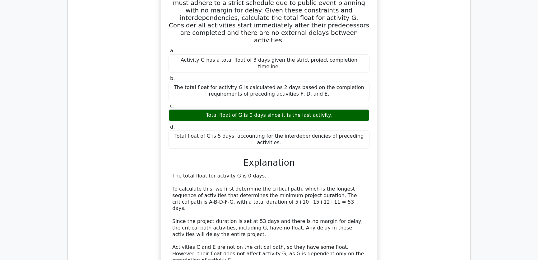
click at [416, 162] on div "a. Activity G has a total float of 3 days given the strict project completion t…" at bounding box center [269, 114] width 392 height 415
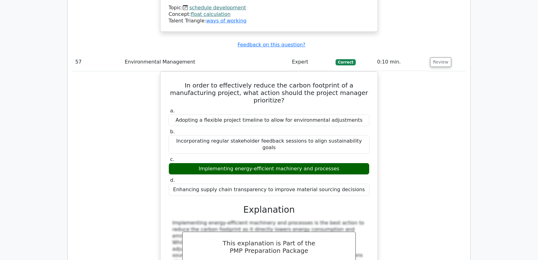
scroll to position [2095, 0]
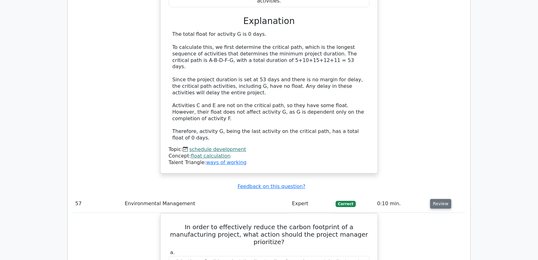
click at [439, 199] on button "Review" at bounding box center [440, 204] width 21 height 10
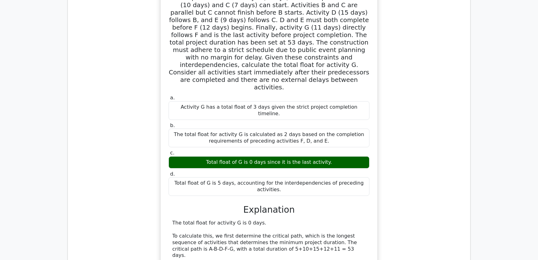
scroll to position [1718, 0]
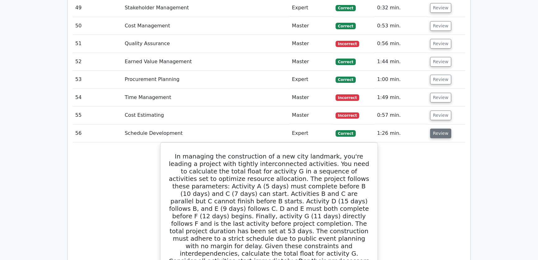
click at [436, 128] on button "Review" at bounding box center [440, 133] width 21 height 10
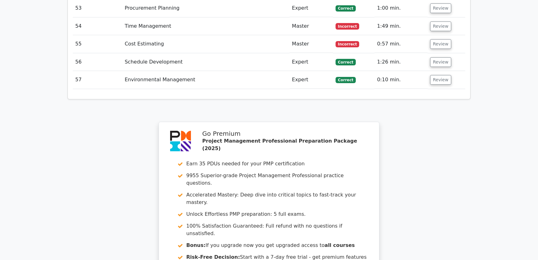
scroll to position [1910, 0]
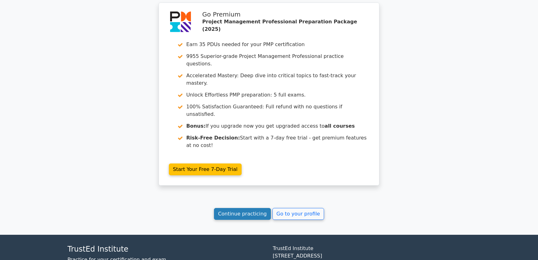
click at [243, 208] on link "Continue practicing" at bounding box center [242, 214] width 57 height 12
